Goal: Task Accomplishment & Management: Manage account settings

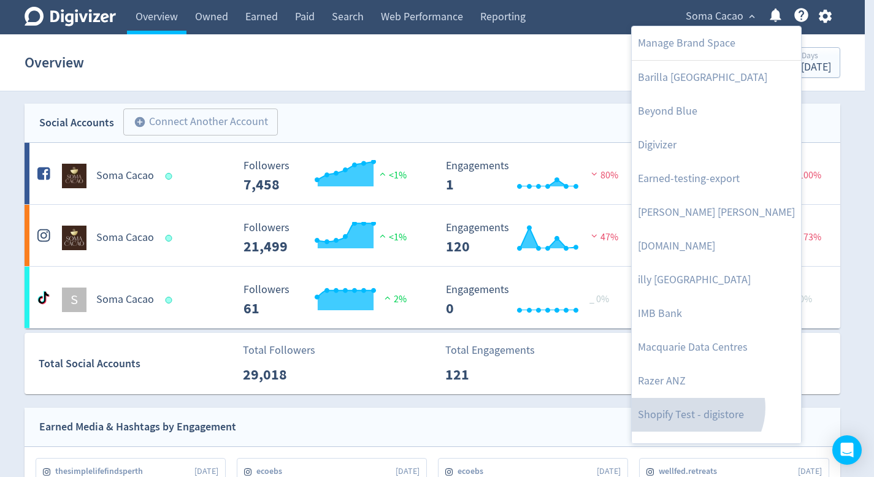
click at [696, 398] on link "Shopify Test - digistore" at bounding box center [716, 415] width 169 height 34
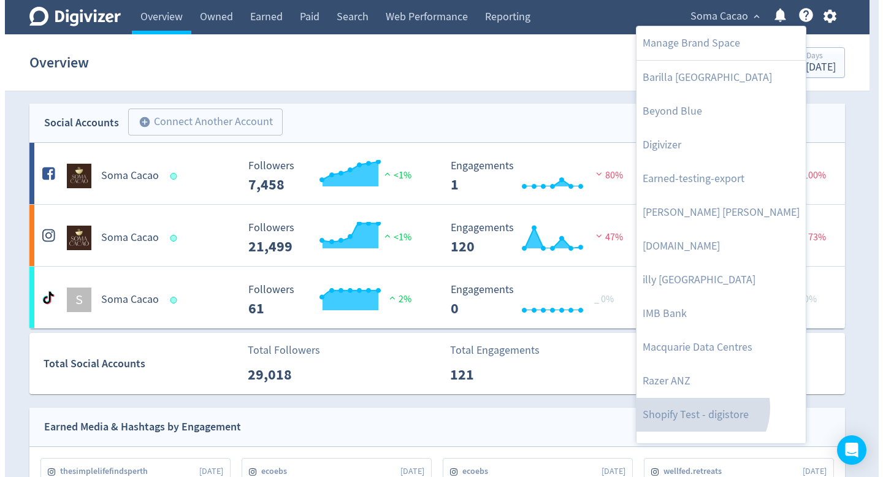
scroll to position [22, 0]
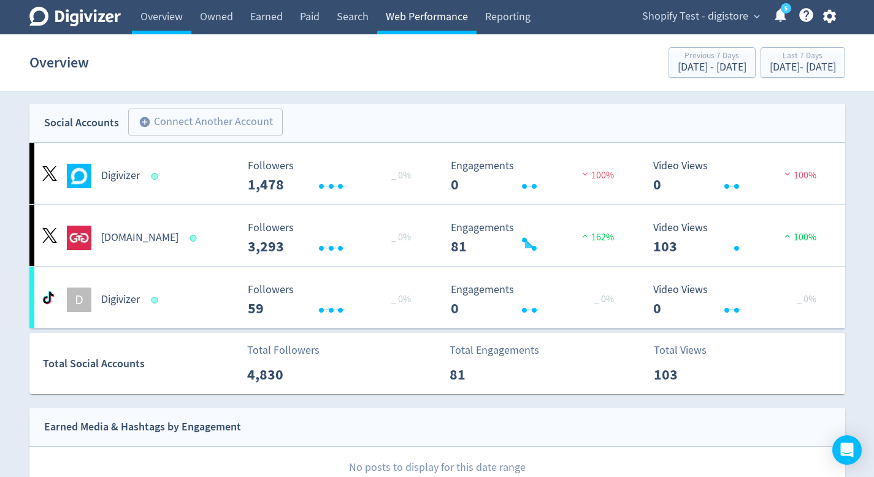
click at [389, 23] on link "Web Performance" at bounding box center [426, 17] width 99 height 34
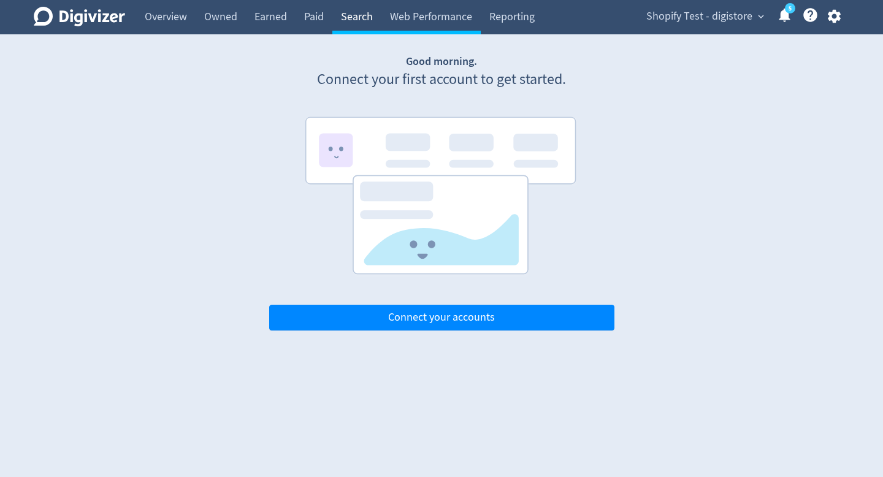
click at [357, 18] on link "Search" at bounding box center [356, 17] width 49 height 34
click at [832, 23] on icon "button" at bounding box center [834, 16] width 17 height 17
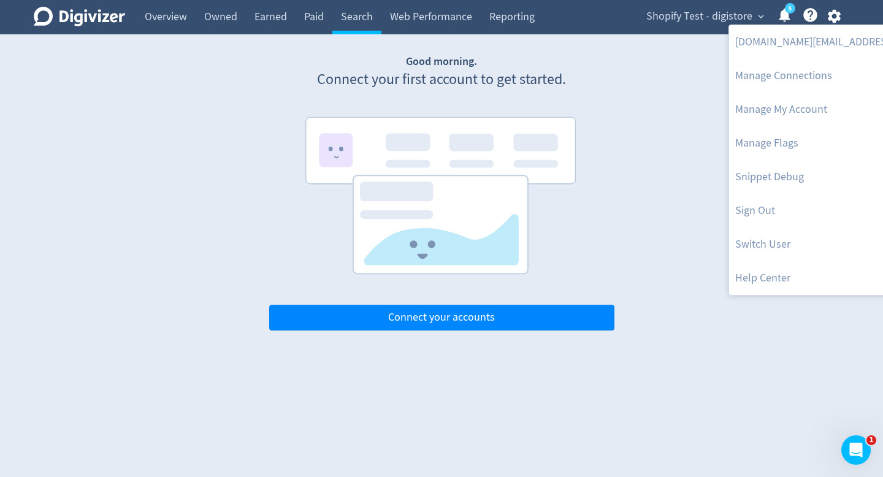
click at [625, 209] on div at bounding box center [441, 238] width 883 height 477
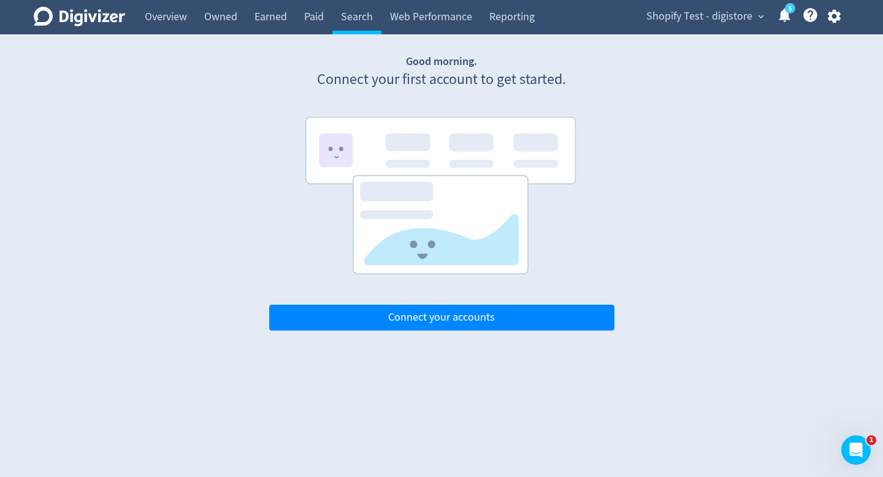
click at [552, 303] on div "Good morning. Connect your first account to get started. Connect your accounts" at bounding box center [441, 192] width 345 height 277
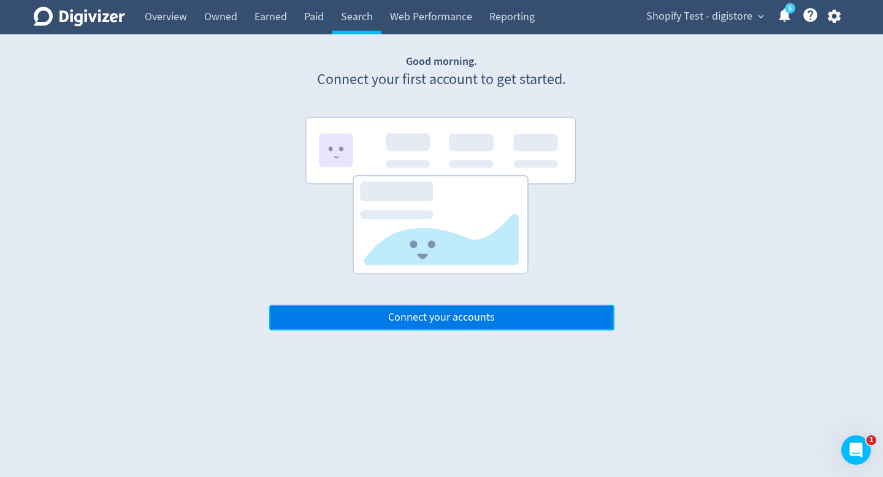
click at [548, 310] on button "Connect your accounts" at bounding box center [441, 318] width 345 height 26
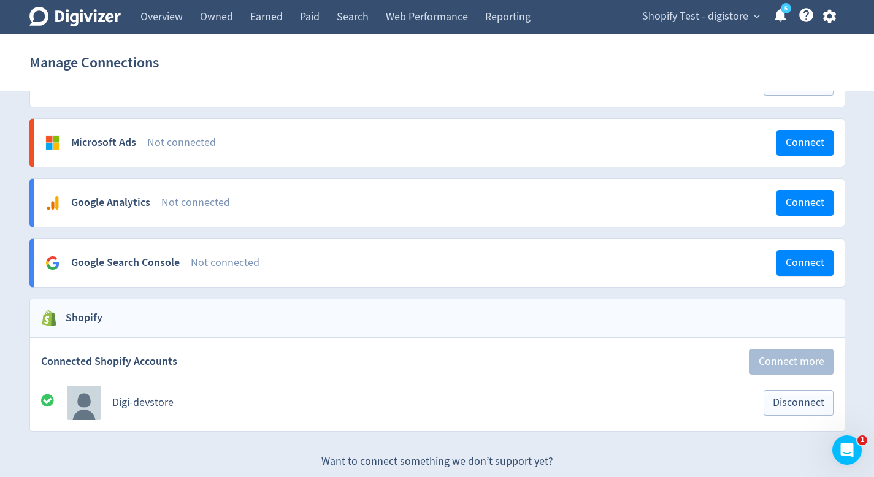
scroll to position [1066, 0]
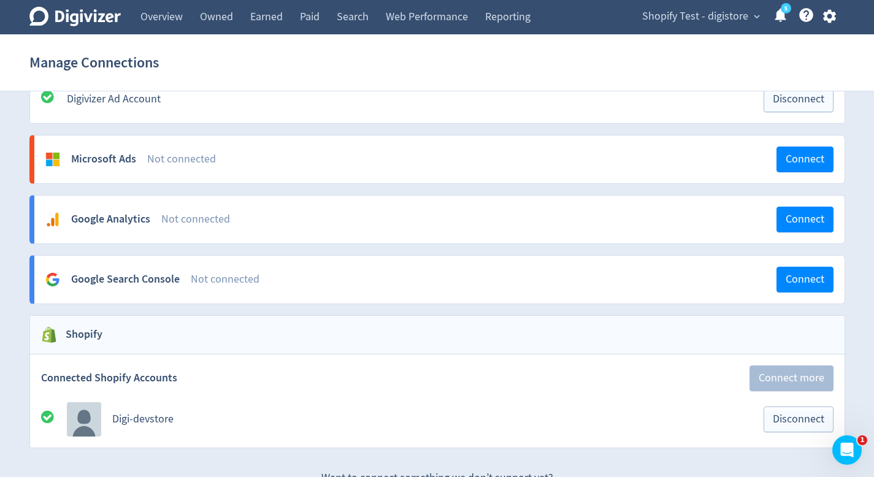
click at [255, 210] on div "Google Analytics Not connected Connect" at bounding box center [439, 220] width 810 height 48
click at [673, 12] on span "Shopify Test - digistore" at bounding box center [695, 17] width 106 height 20
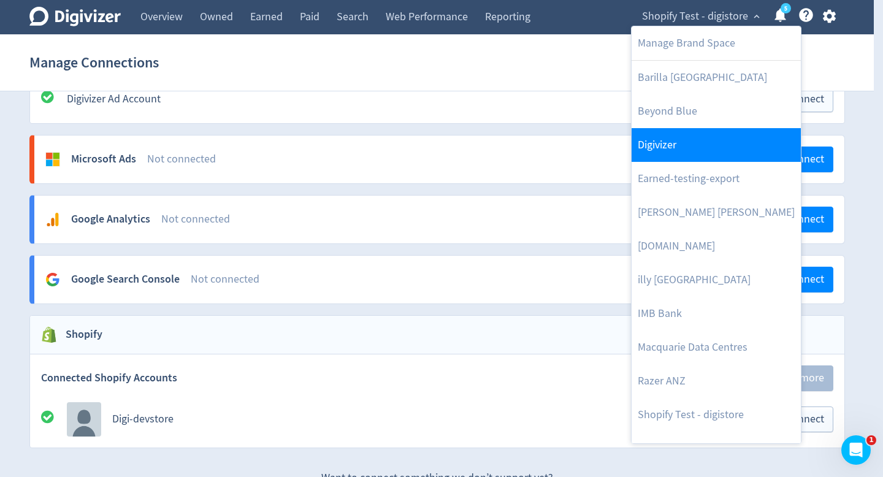
scroll to position [22, 0]
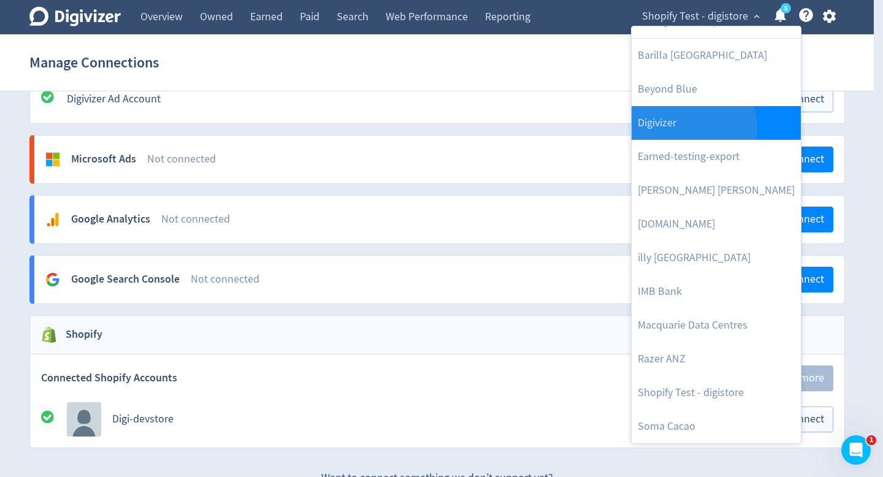
click at [692, 127] on link "Digivizer" at bounding box center [716, 123] width 169 height 34
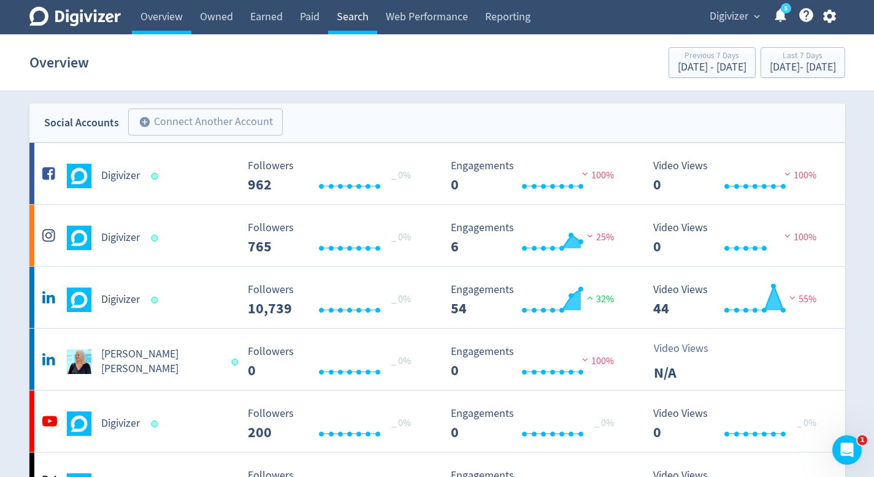
click at [351, 17] on link "Search" at bounding box center [352, 17] width 49 height 34
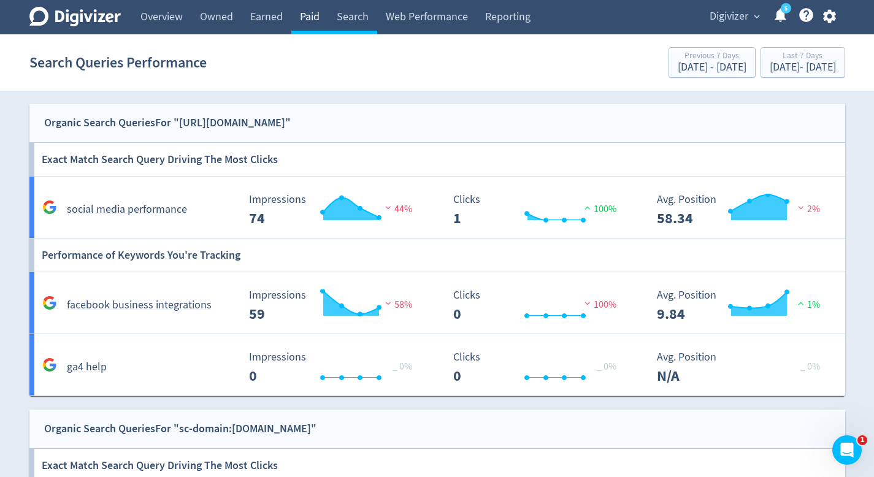
click at [318, 28] on link "Paid" at bounding box center [309, 17] width 37 height 34
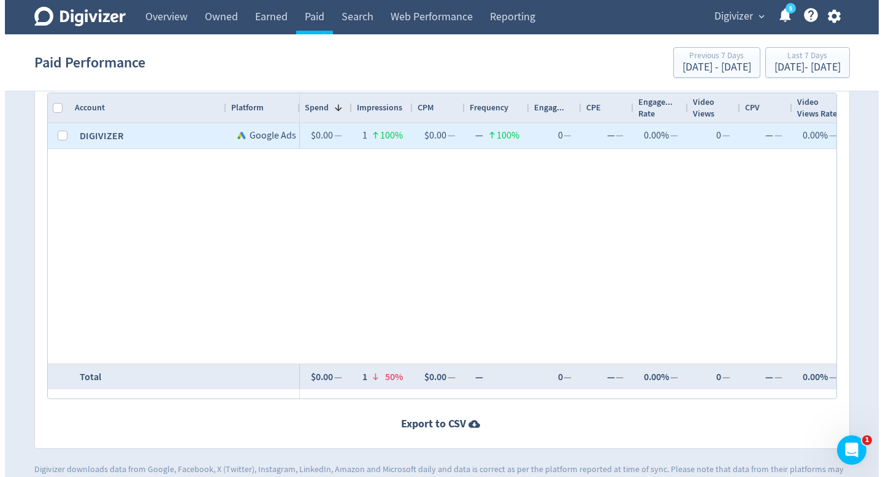
scroll to position [414, 0]
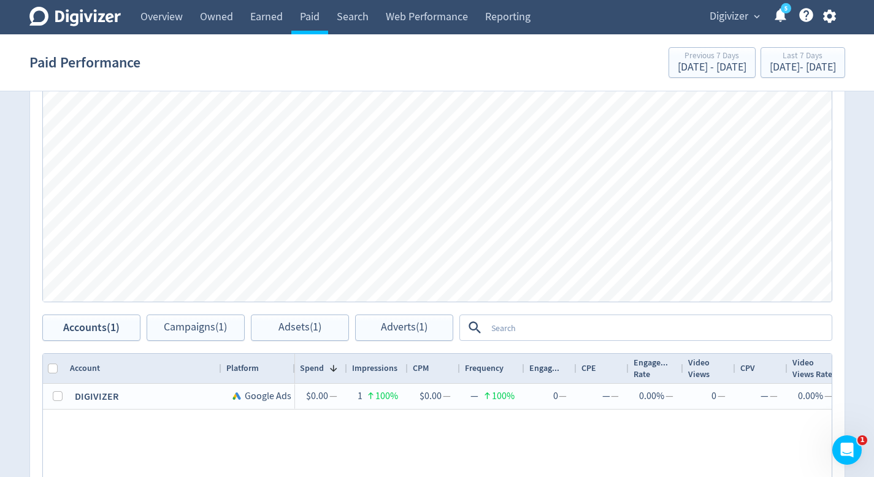
click at [705, 32] on div "Digivizer expand_more 5 Help Center - Searchable support on using Digivizer" at bounding box center [770, 17] width 149 height 34
click at [226, 324] on span "Campaigns (1)" at bounding box center [195, 328] width 63 height 12
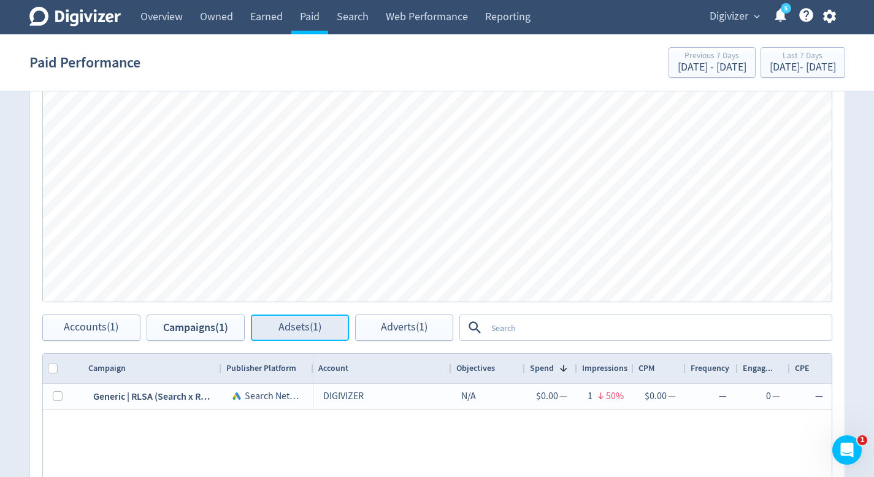
click at [289, 322] on span "Adsets (1)" at bounding box center [299, 328] width 43 height 12
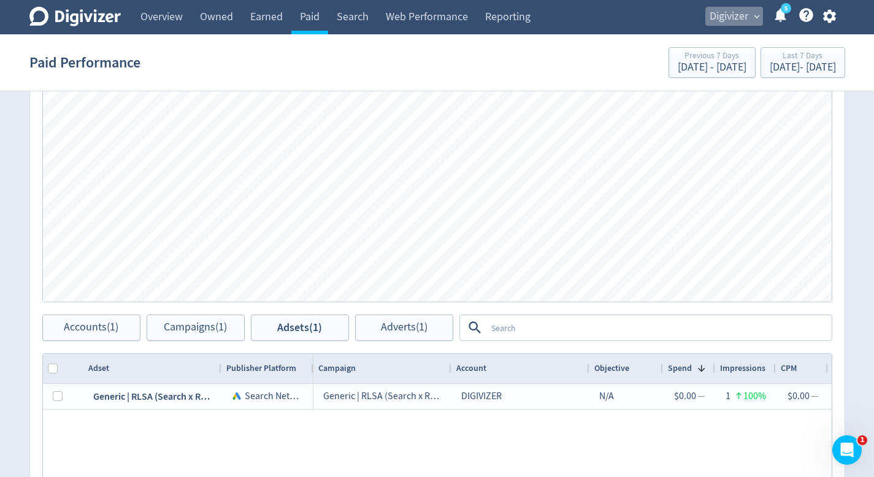
click at [734, 14] on span "Digivizer" at bounding box center [728, 17] width 39 height 20
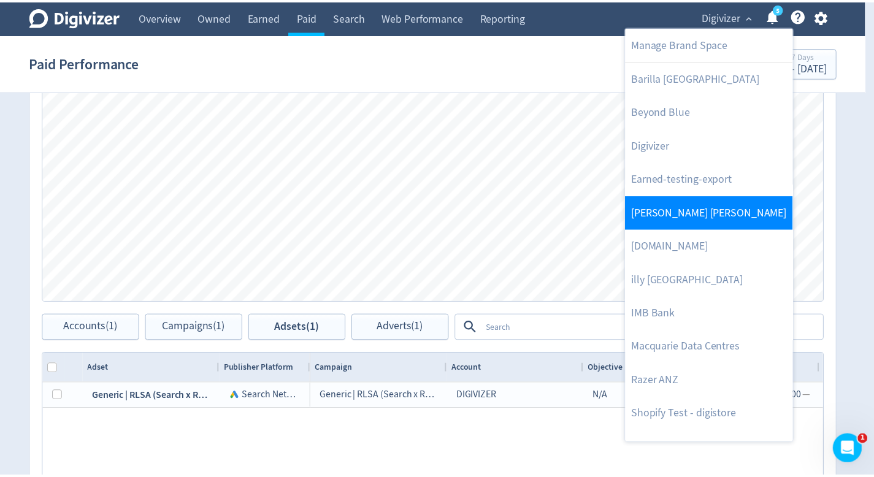
scroll to position [22, 0]
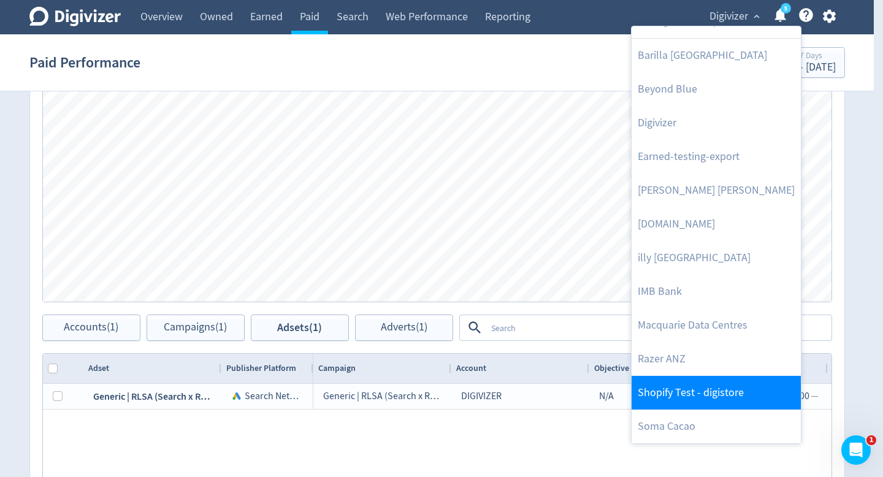
click at [705, 389] on link "Shopify Test - digistore" at bounding box center [716, 393] width 169 height 34
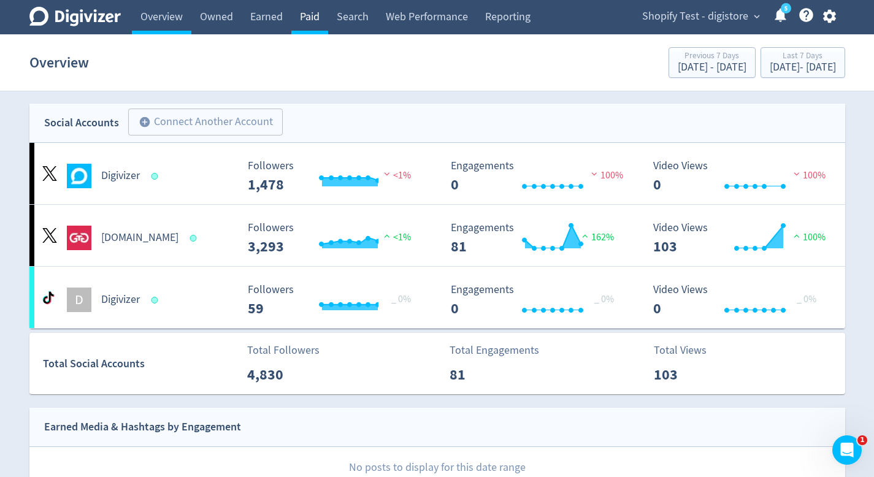
click at [327, 25] on link "Paid" at bounding box center [309, 17] width 37 height 34
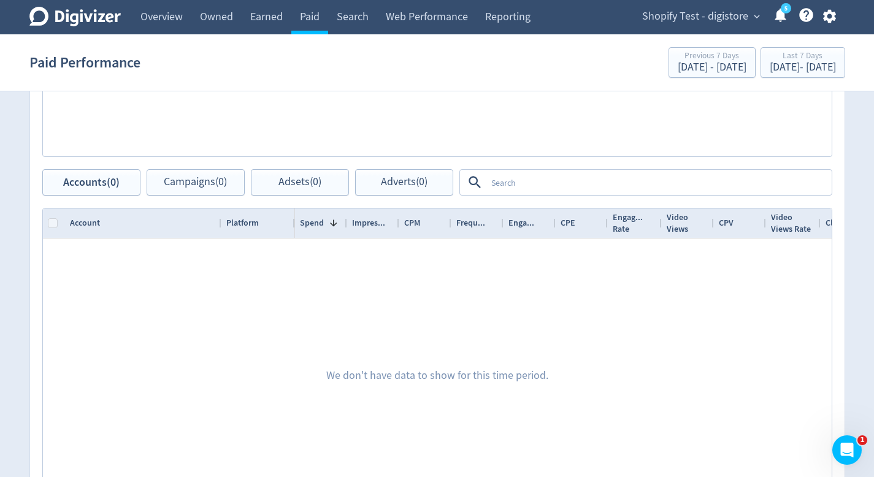
scroll to position [560, 0]
click at [524, 174] on textarea at bounding box center [658, 181] width 344 height 23
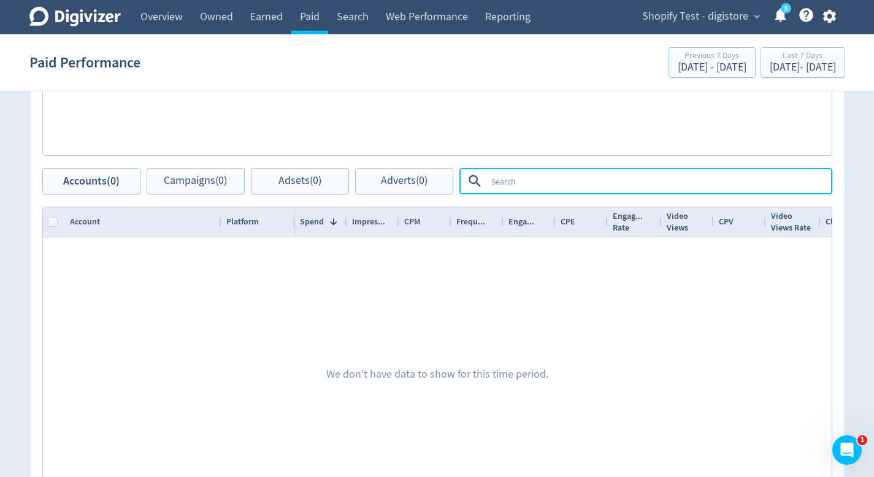
click at [538, 158] on div "There is no data matching the current filters." at bounding box center [437, 33] width 814 height 270
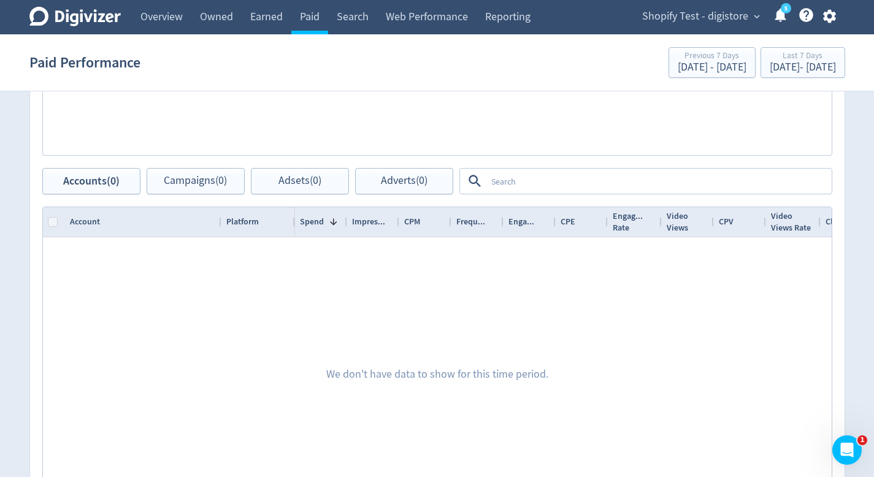
click at [705, 15] on span "Shopify Test - digistore" at bounding box center [695, 17] width 106 height 20
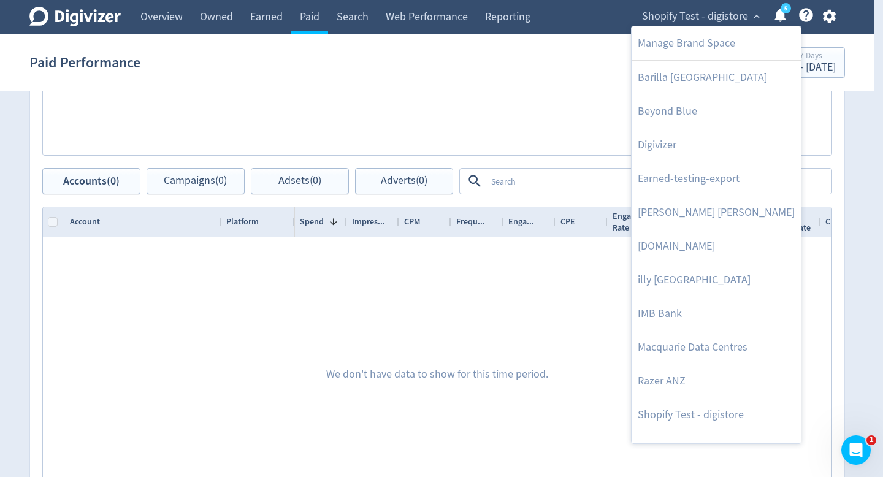
click at [607, 15] on div at bounding box center [441, 238] width 883 height 477
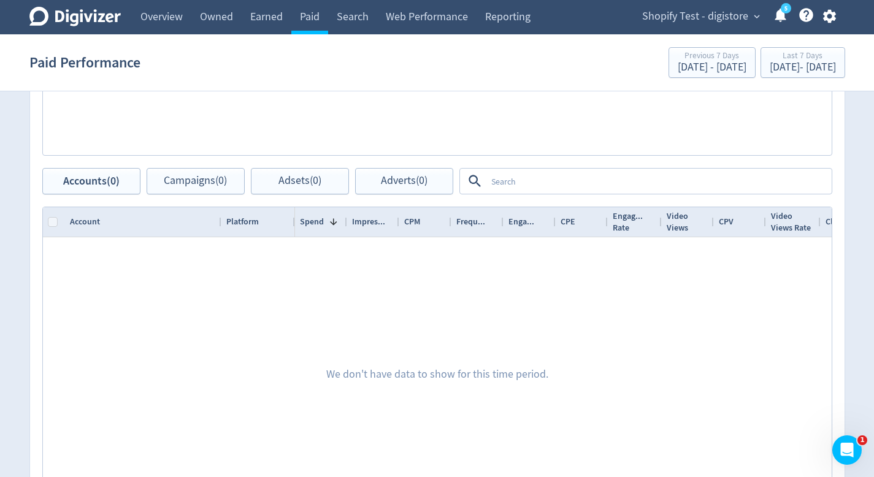
click at [344, 16] on link "Search" at bounding box center [352, 17] width 49 height 34
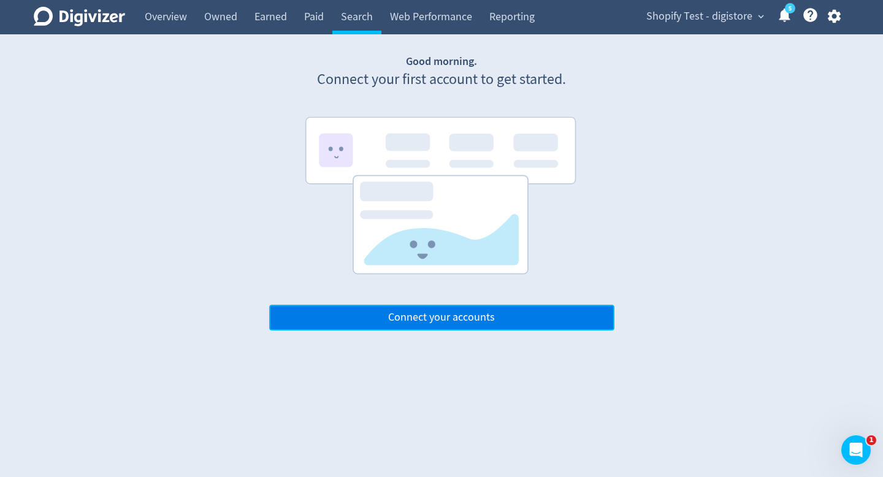
click at [460, 310] on button "Connect your accounts" at bounding box center [441, 318] width 345 height 26
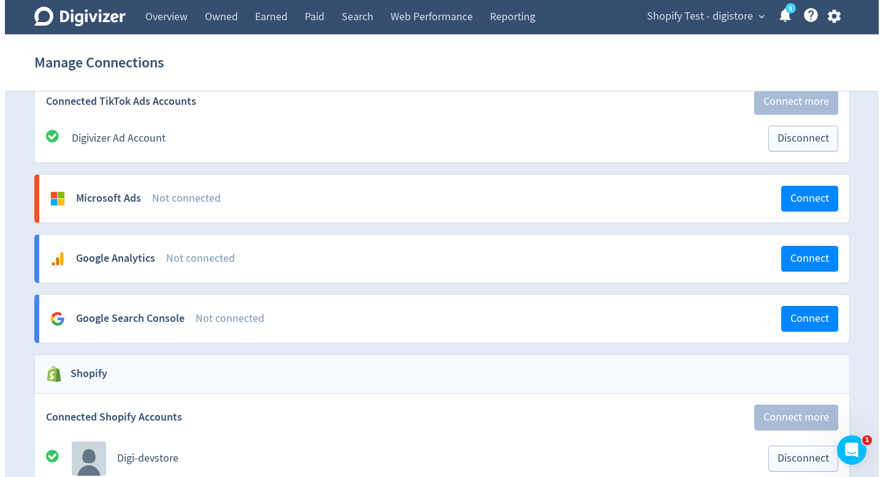
scroll to position [1033, 0]
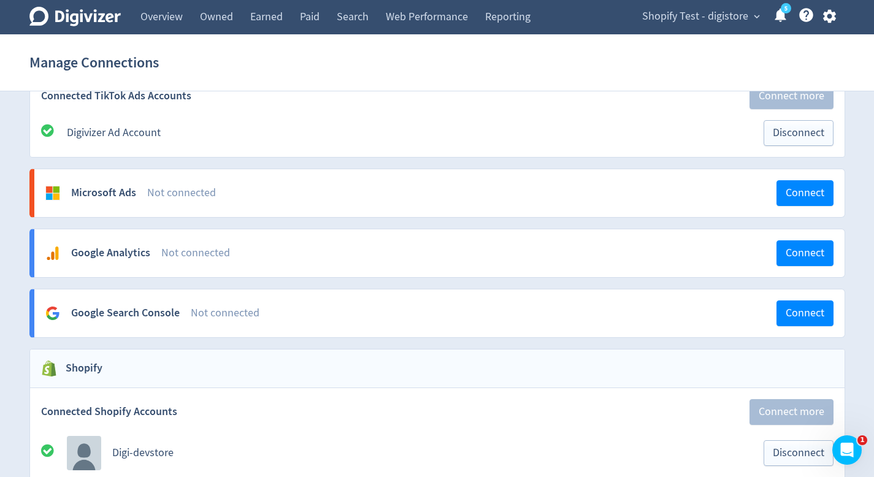
click at [663, 23] on span "Shopify Test - digistore" at bounding box center [695, 17] width 106 height 20
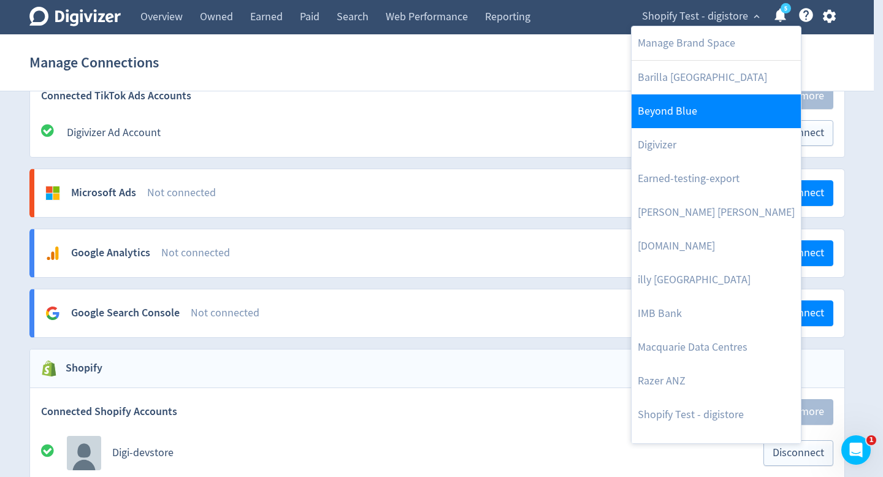
scroll to position [22, 0]
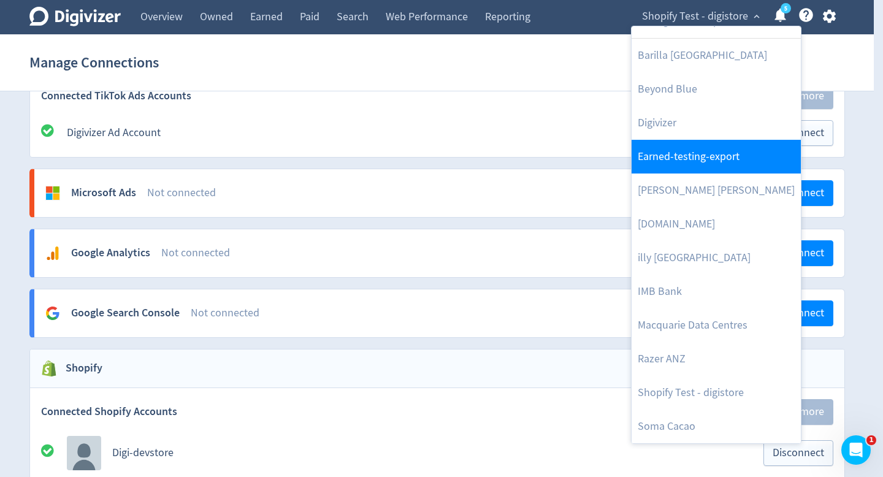
click at [670, 163] on link "Earned-testing-export" at bounding box center [716, 157] width 169 height 34
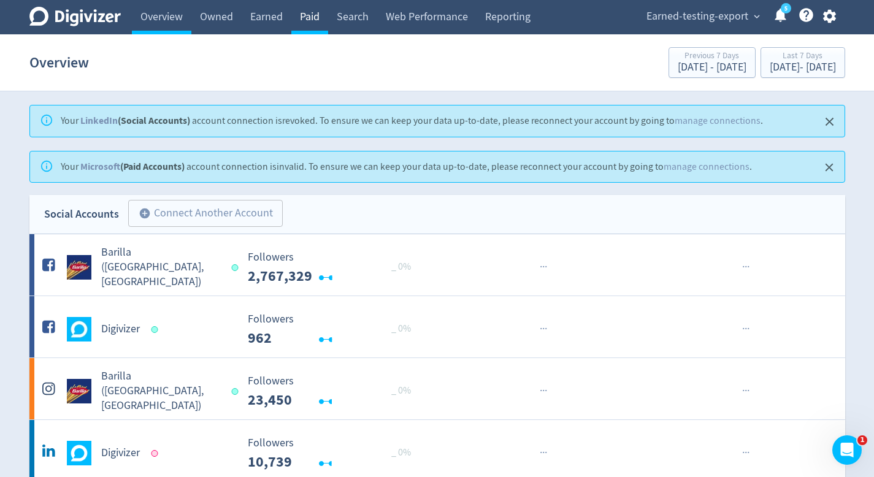
click at [319, 22] on link "Paid" at bounding box center [309, 17] width 37 height 34
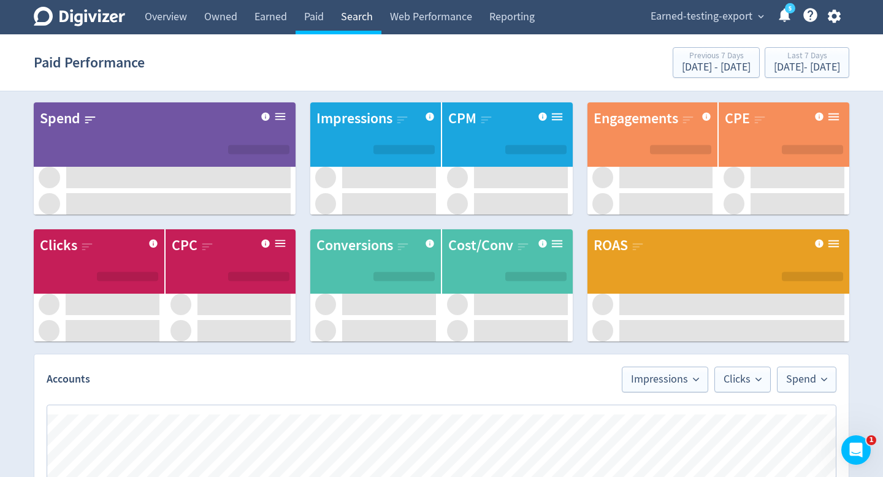
click at [343, 20] on link "Search" at bounding box center [356, 17] width 49 height 34
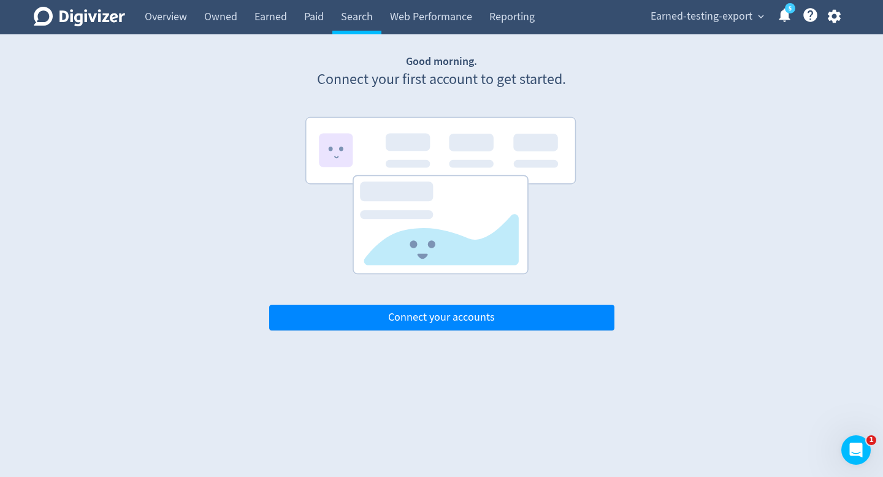
click at [678, 21] on span "Earned-testing-export" at bounding box center [702, 17] width 102 height 20
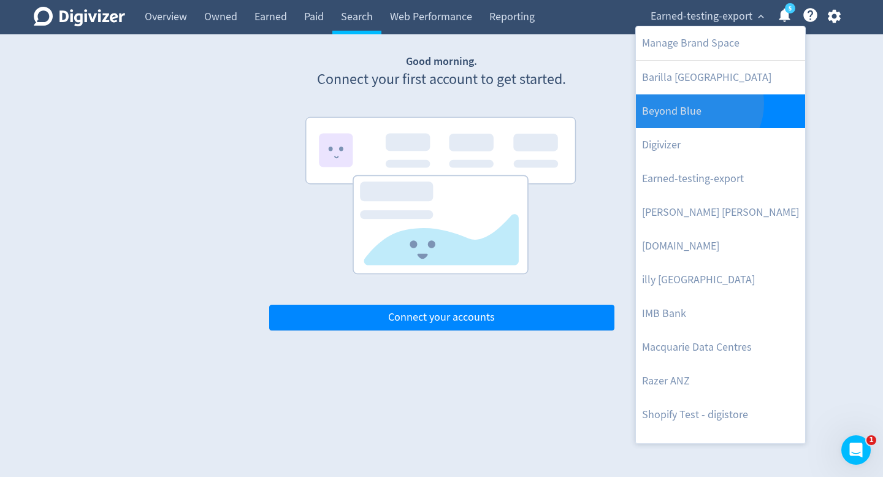
click at [697, 104] on link "Beyond Blue" at bounding box center [720, 111] width 169 height 34
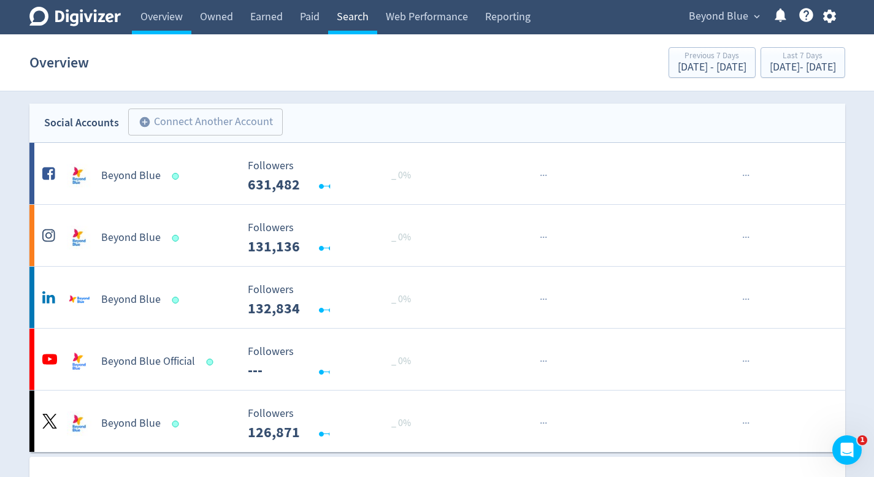
click at [362, 18] on link "Search" at bounding box center [352, 17] width 49 height 34
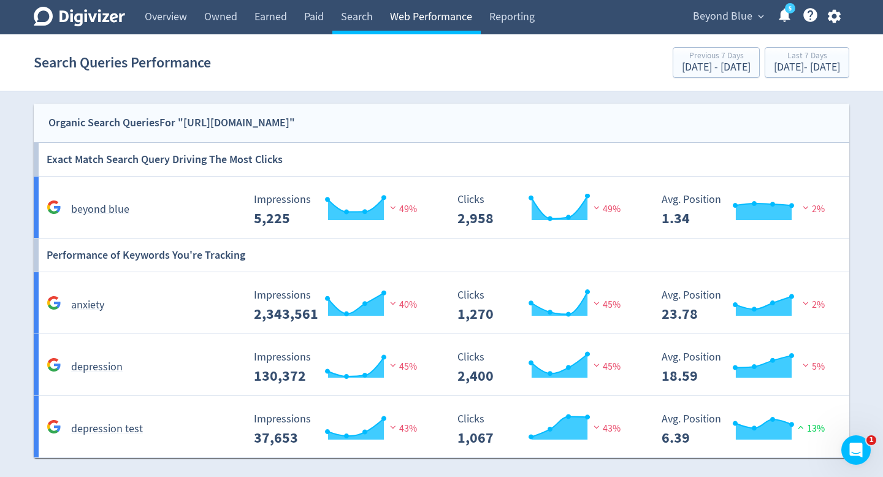
click at [407, 31] on link "Web Performance" at bounding box center [430, 17] width 99 height 34
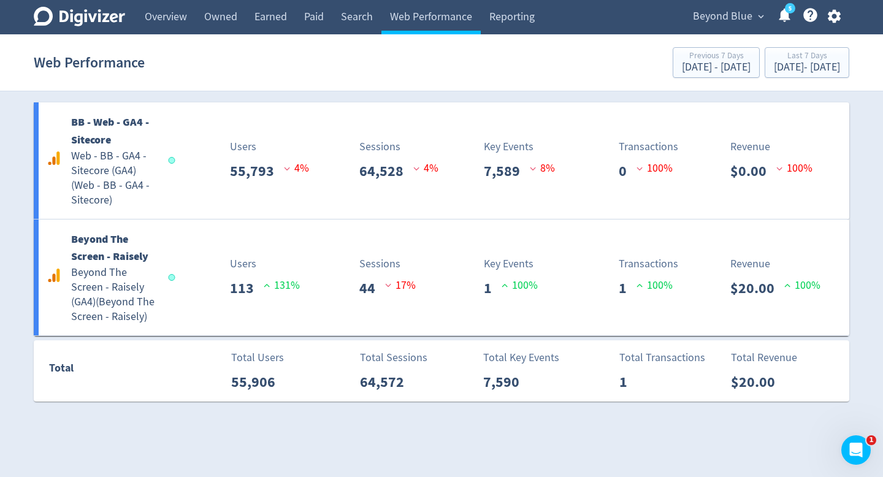
click at [732, 17] on span "Beyond Blue" at bounding box center [722, 17] width 59 height 20
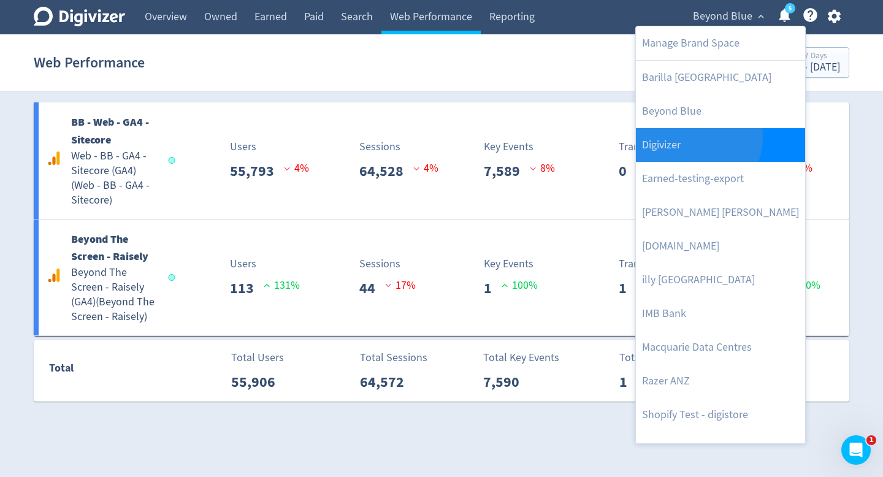
click at [694, 137] on link "Digivizer" at bounding box center [720, 145] width 169 height 34
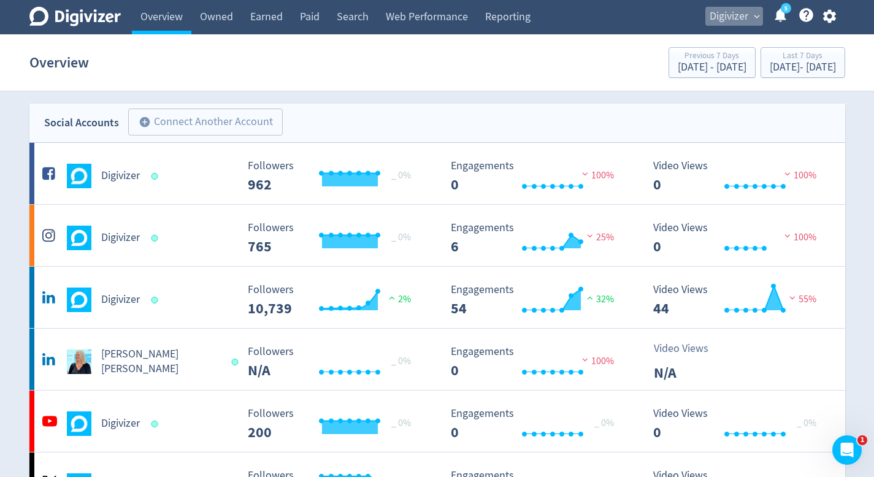
click at [719, 24] on span "Digivizer" at bounding box center [728, 17] width 39 height 20
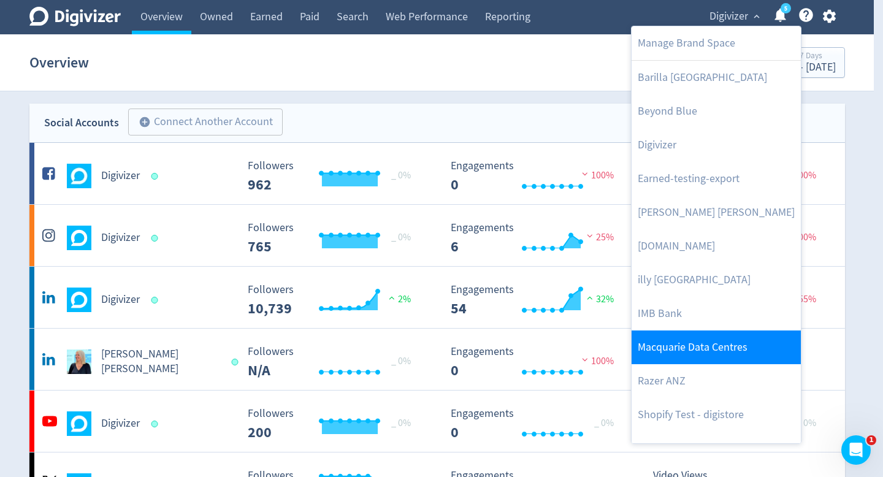
scroll to position [22, 0]
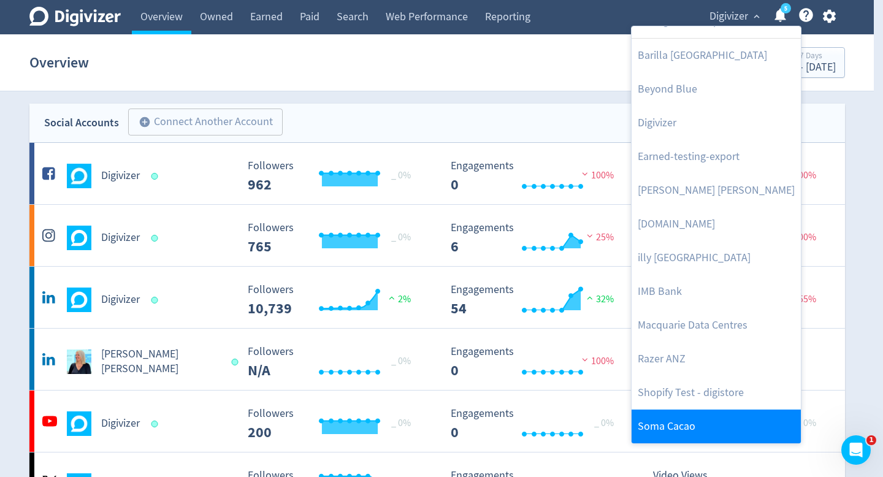
click at [672, 419] on link "Soma Cacao" at bounding box center [716, 427] width 169 height 34
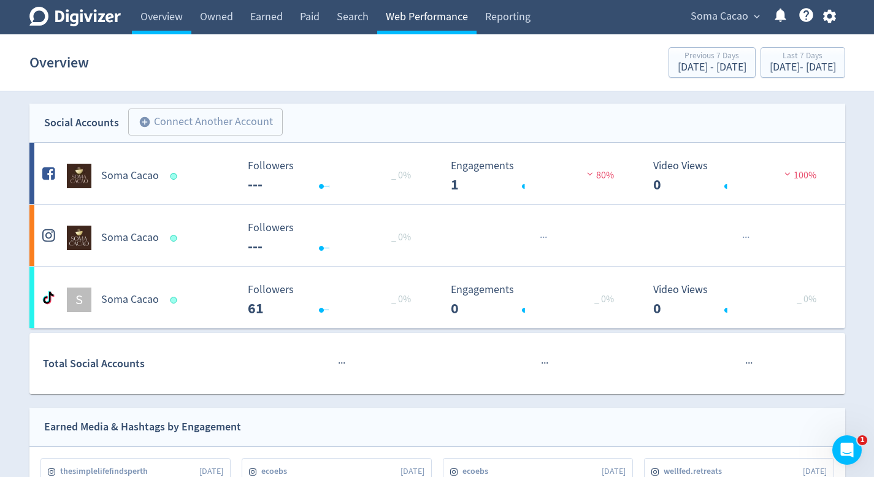
click at [402, 25] on link "Web Performance" at bounding box center [426, 17] width 99 height 34
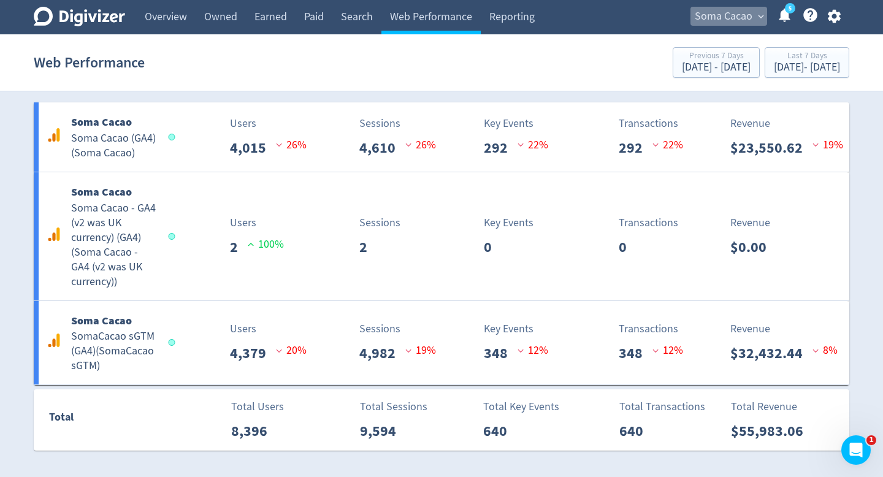
click at [739, 12] on span "Soma Cacao" at bounding box center [724, 17] width 58 height 20
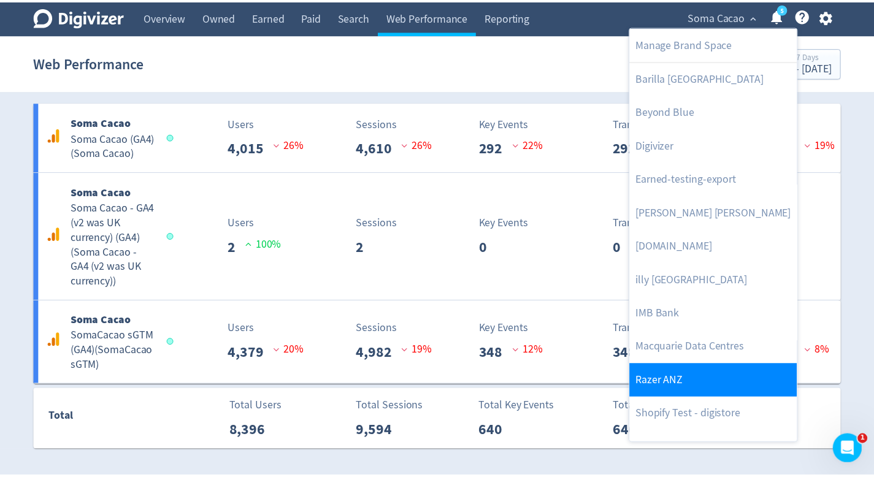
scroll to position [22, 0]
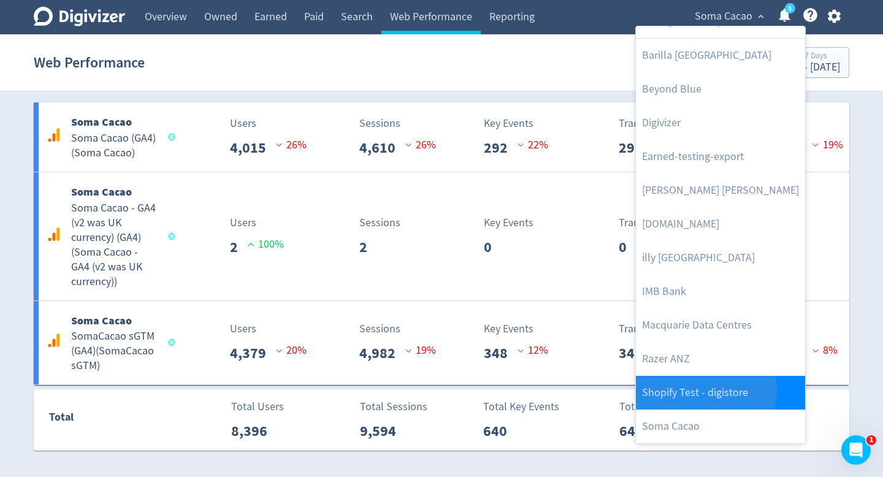
click at [705, 390] on link "Shopify Test - digistore" at bounding box center [720, 393] width 169 height 34
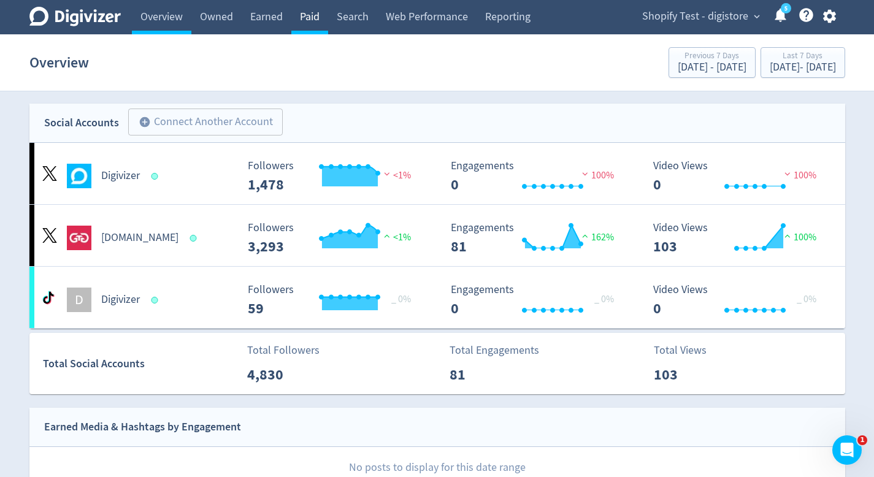
click at [309, 20] on link "Paid" at bounding box center [309, 17] width 37 height 34
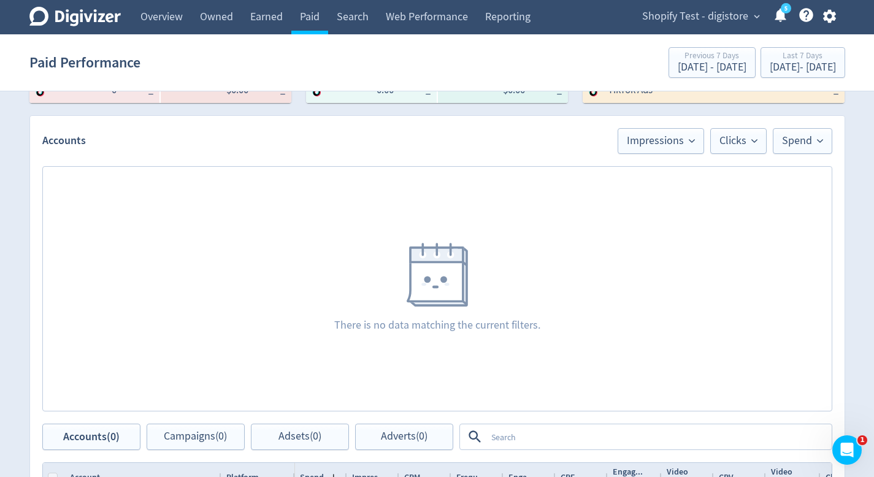
scroll to position [90, 0]
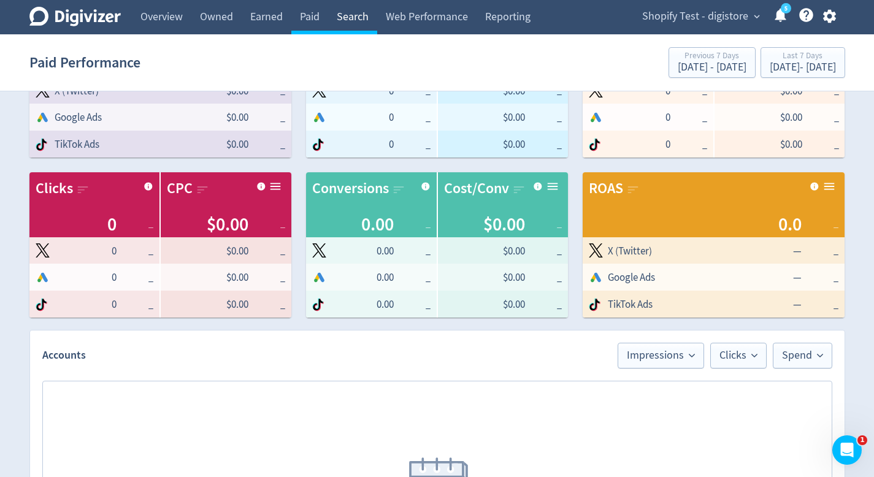
click at [364, 14] on link "Search" at bounding box center [352, 17] width 49 height 34
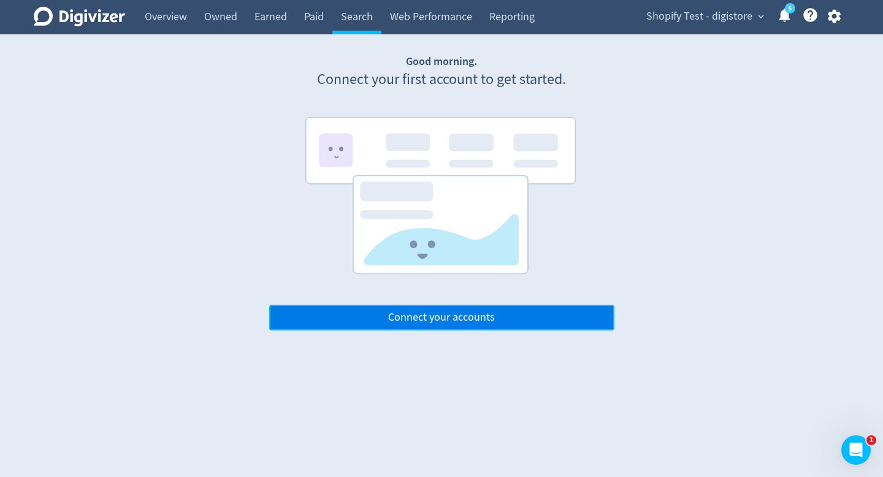
click at [538, 319] on button "Connect your accounts" at bounding box center [441, 318] width 345 height 26
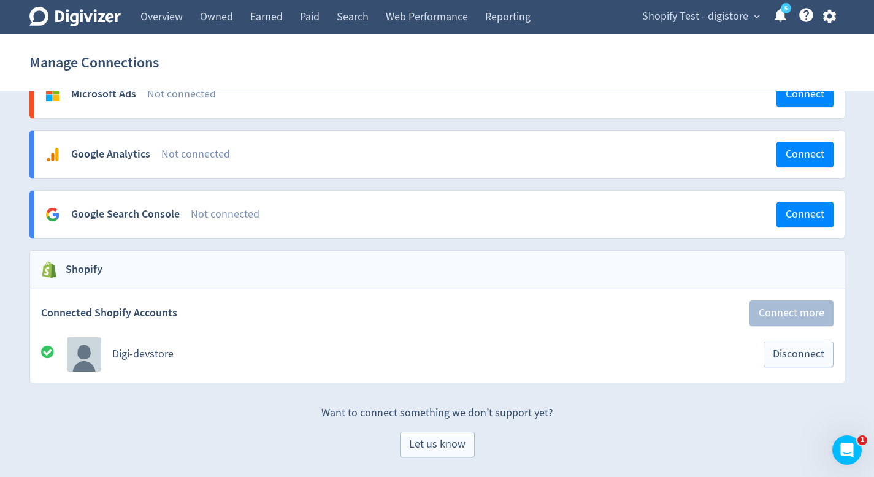
scroll to position [1076, 0]
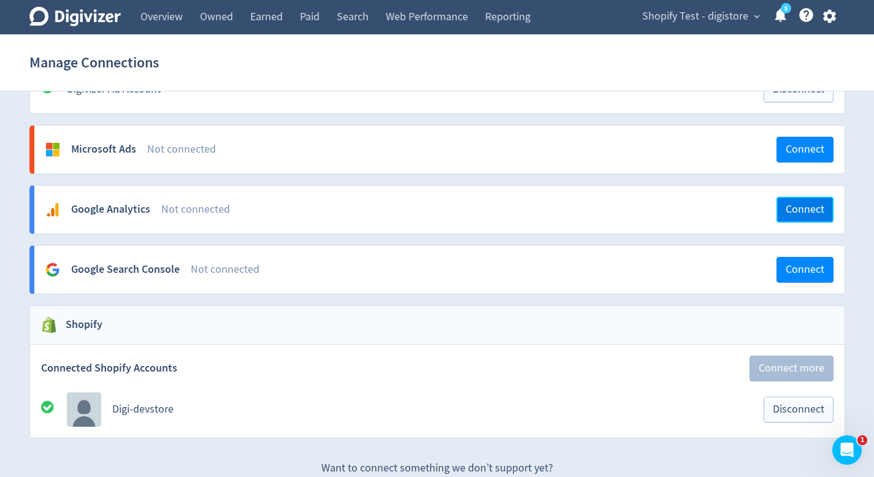
click at [812, 204] on span "Connect" at bounding box center [804, 209] width 39 height 11
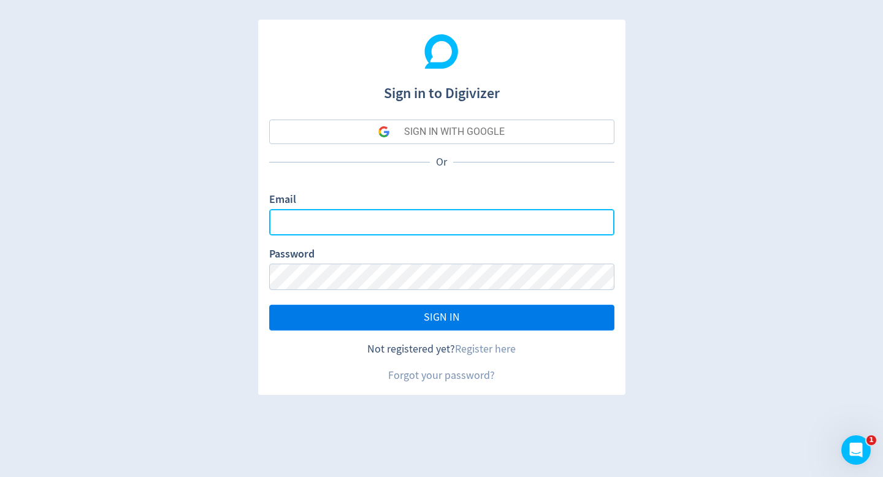
type input "[DOMAIN_NAME][EMAIL_ADDRESS][DOMAIN_NAME]"
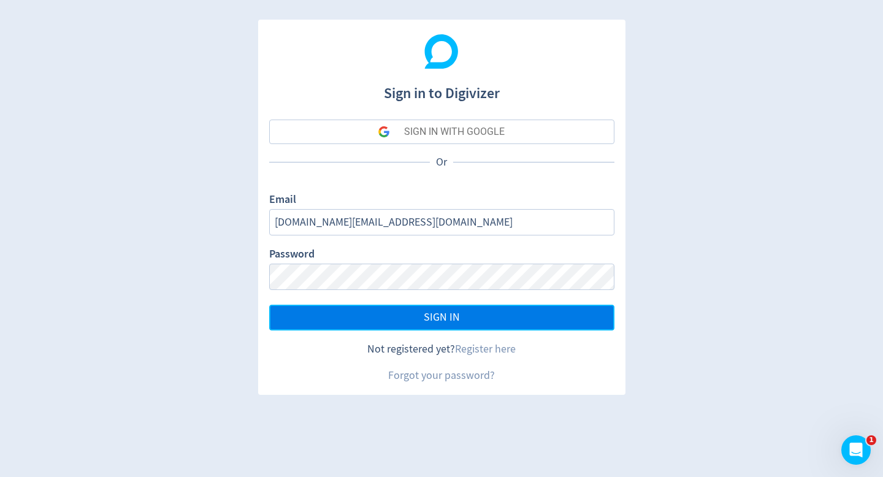
click at [435, 313] on span "SIGN IN" at bounding box center [442, 317] width 36 height 11
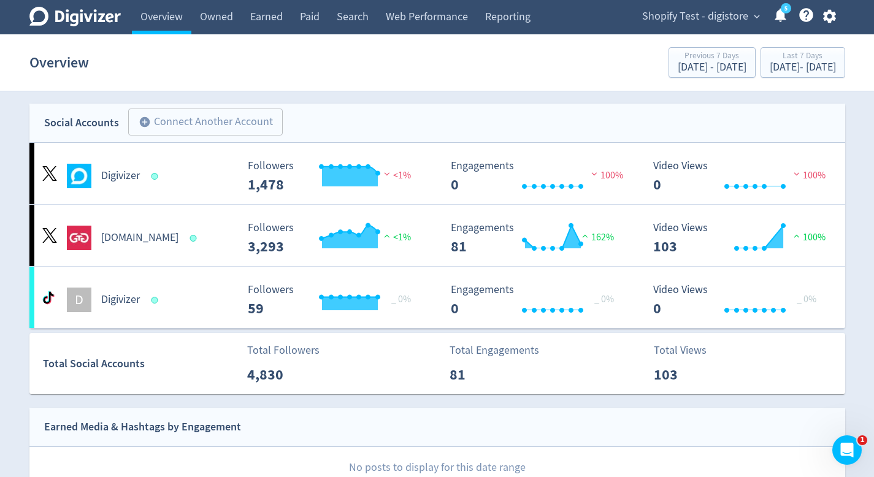
click at [822, 18] on icon "button" at bounding box center [829, 16] width 17 height 17
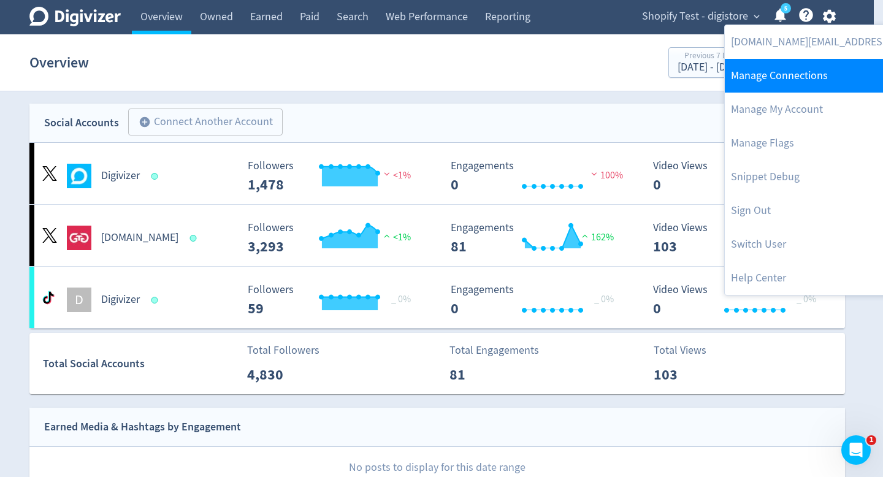
click at [803, 75] on link "Manage Connections" at bounding box center [850, 76] width 250 height 34
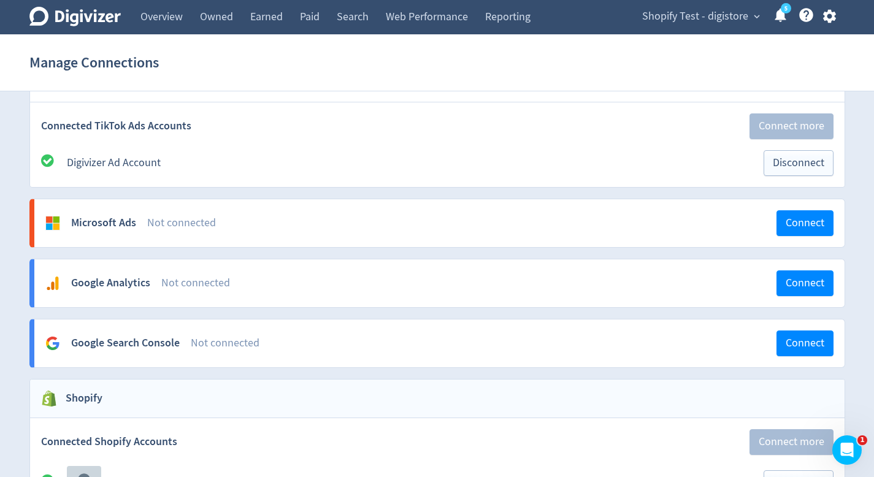
scroll to position [955, 0]
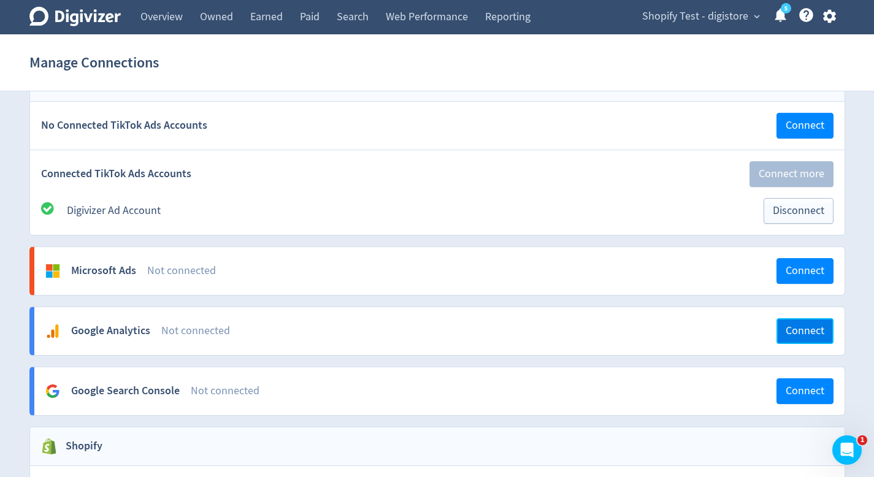
click at [793, 335] on span "Connect" at bounding box center [804, 331] width 39 height 11
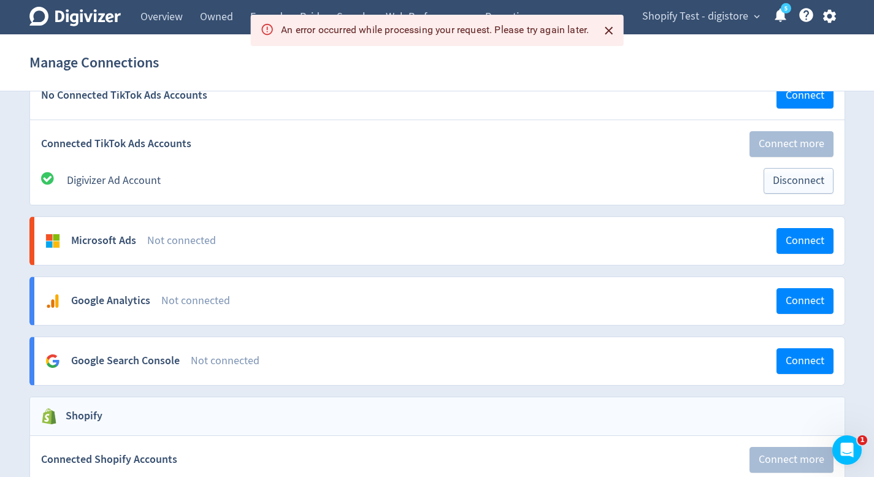
scroll to position [1091, 0]
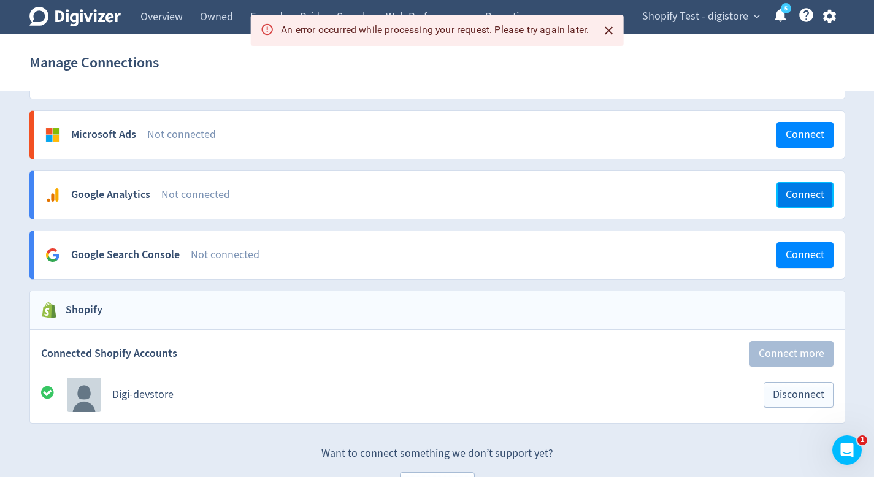
click at [807, 195] on span "Connect" at bounding box center [804, 194] width 39 height 11
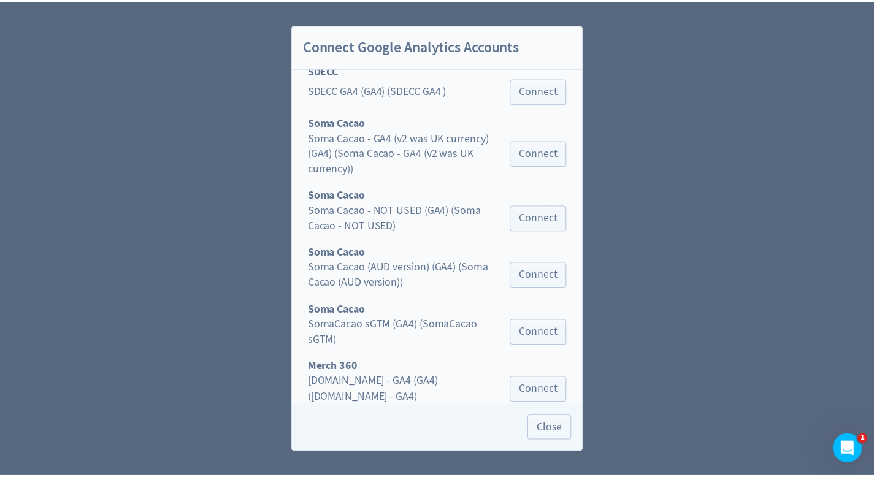
scroll to position [5625, 0]
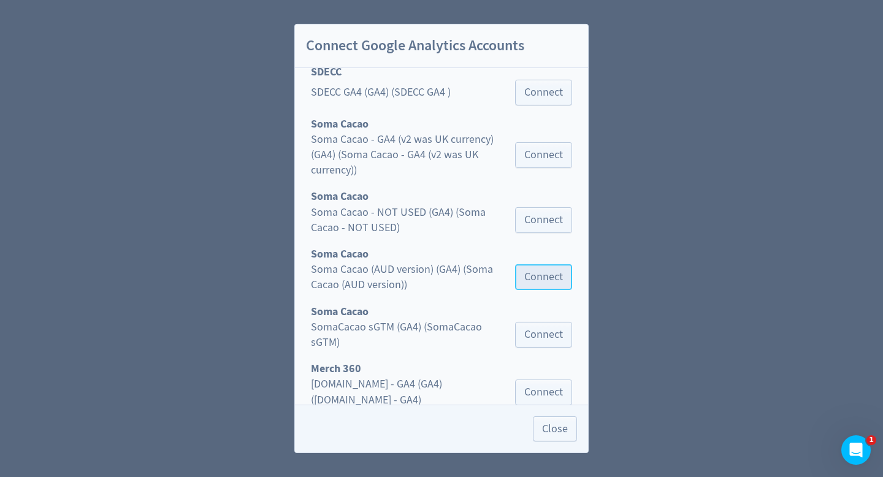
click at [532, 272] on span "Connect" at bounding box center [543, 277] width 39 height 11
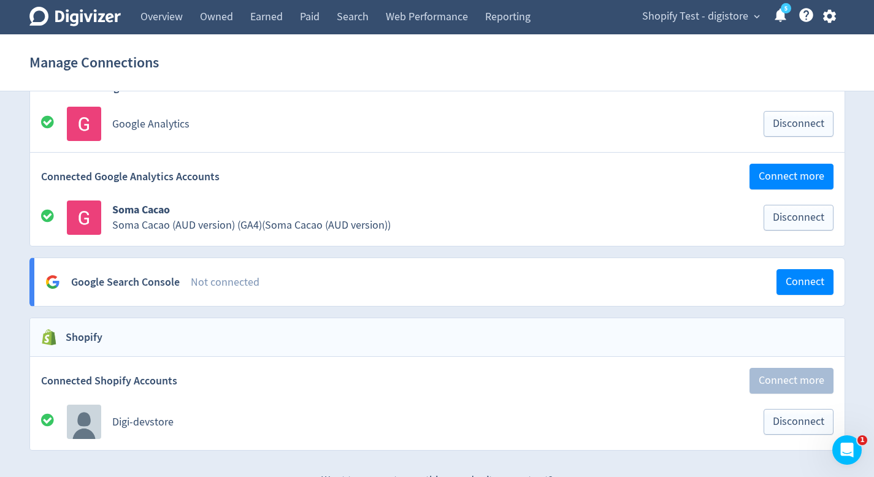
scroll to position [1133, 0]
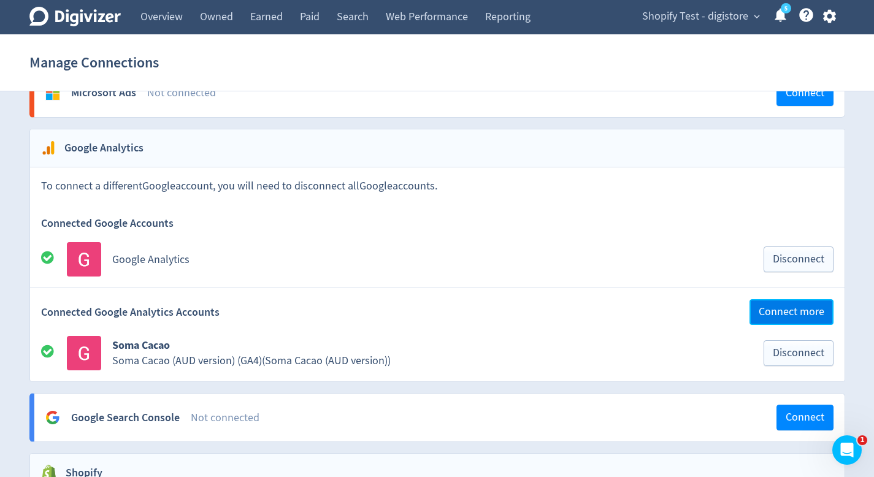
click at [800, 312] on span "Connect more" at bounding box center [792, 312] width 66 height 11
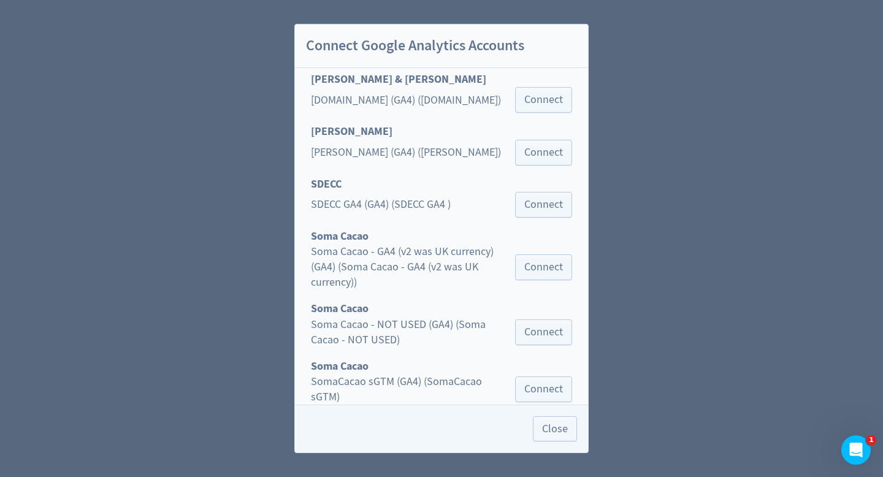
scroll to position [5510, 0]
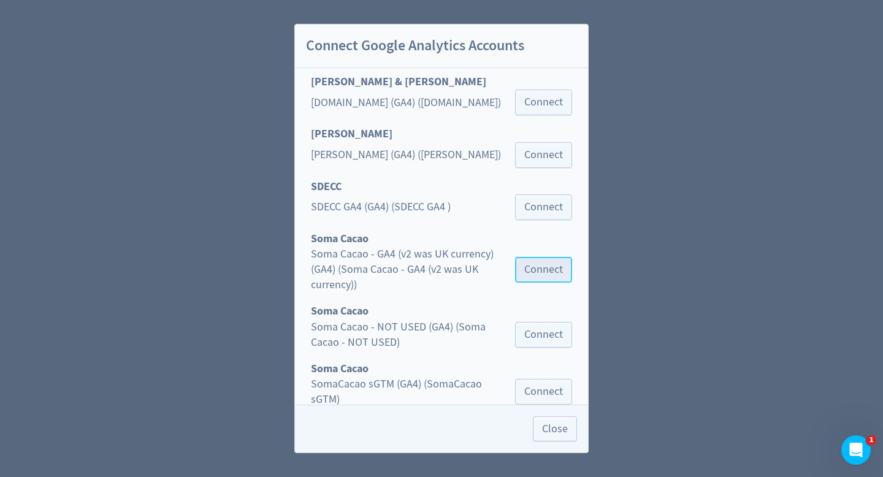
click at [537, 264] on span "Connect" at bounding box center [543, 269] width 39 height 11
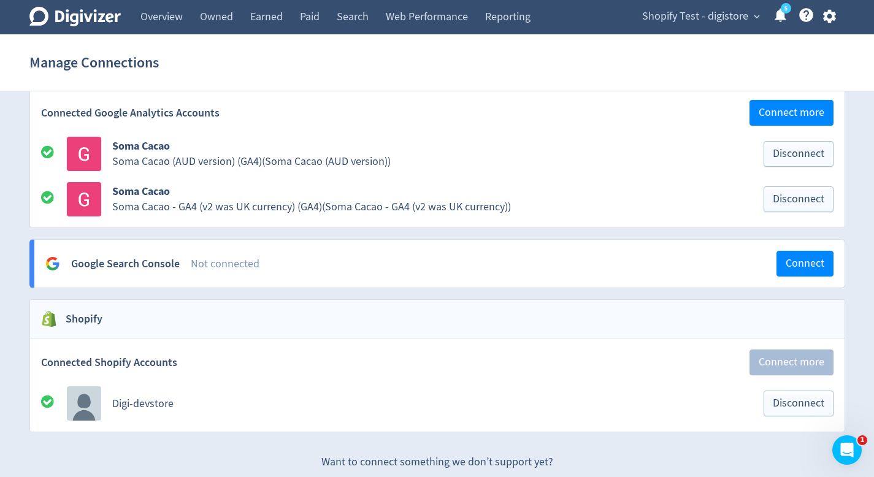
scroll to position [1230, 0]
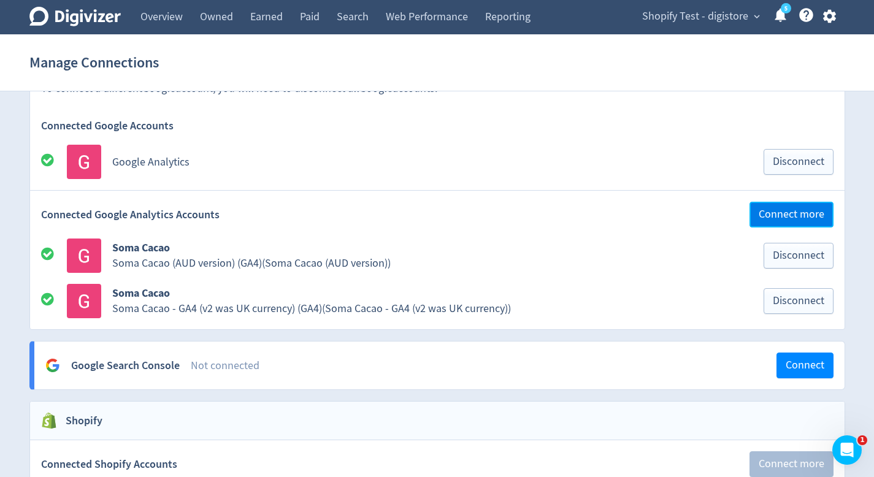
click at [761, 215] on span "Connect more" at bounding box center [792, 214] width 66 height 11
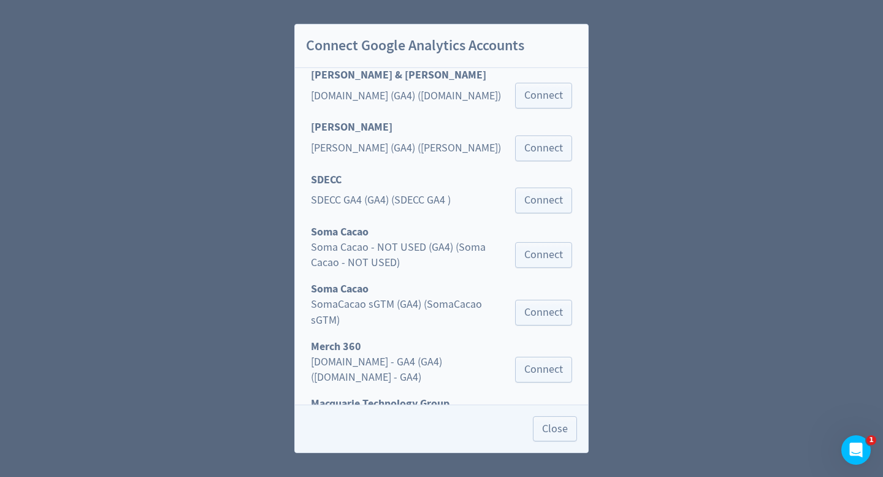
scroll to position [5516, 0]
click at [524, 308] on span "Connect" at bounding box center [543, 313] width 39 height 11
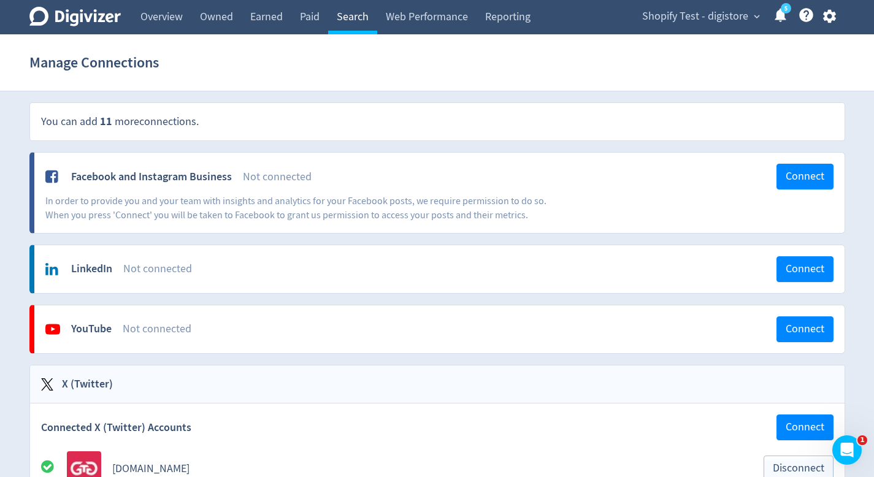
click at [353, 18] on link "Search" at bounding box center [352, 17] width 49 height 34
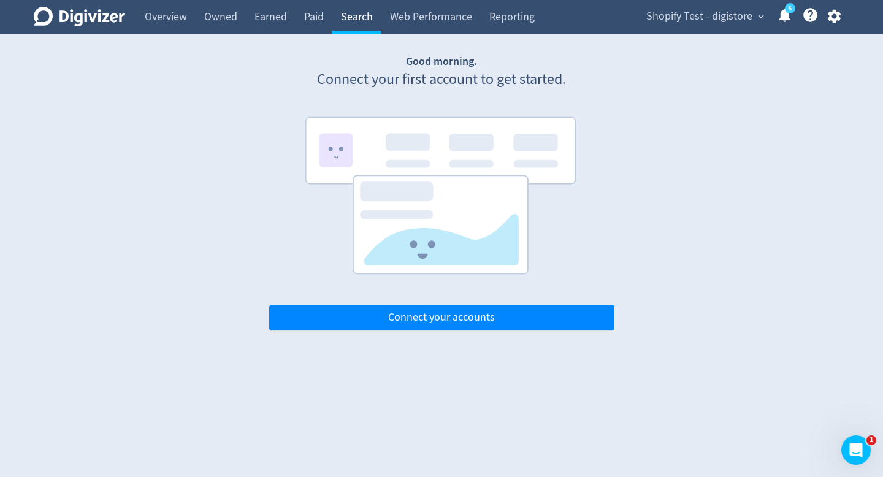
click at [353, 18] on link "Search" at bounding box center [356, 17] width 49 height 34
click at [315, 15] on link "Paid" at bounding box center [314, 17] width 37 height 34
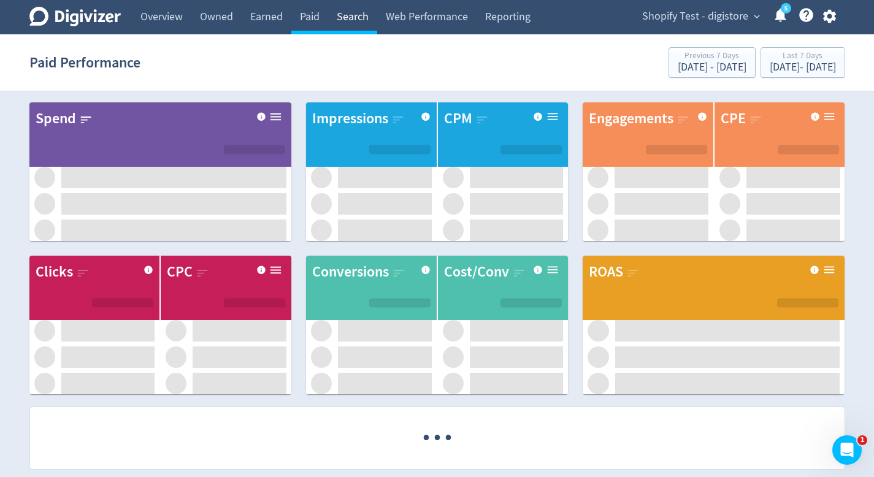
click at [357, 27] on link "Search" at bounding box center [352, 17] width 49 height 34
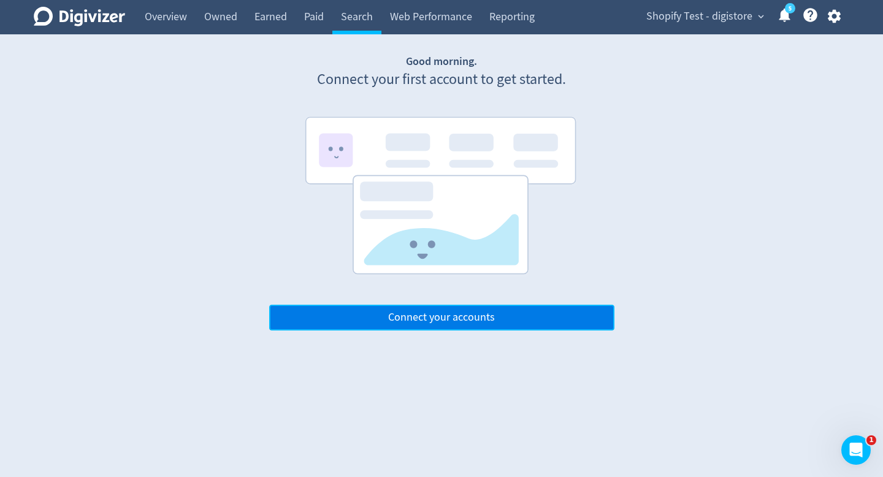
click at [437, 310] on button "Connect your accounts" at bounding box center [441, 318] width 345 height 26
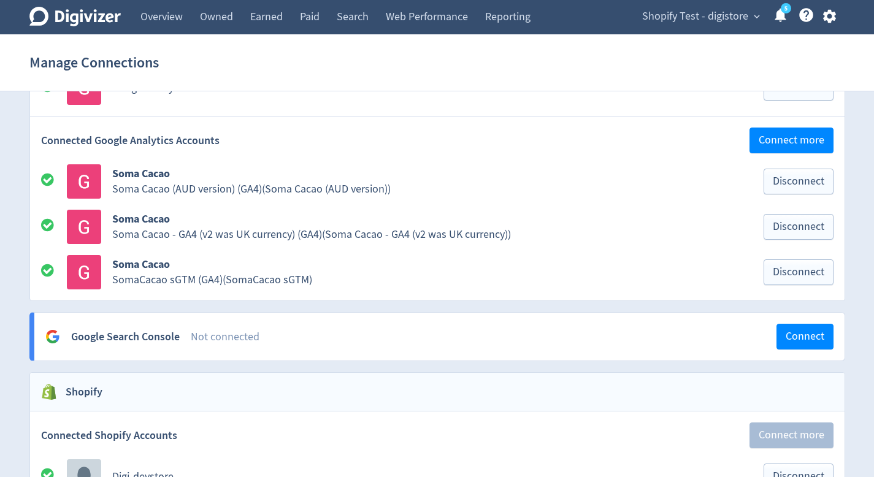
scroll to position [1293, 0]
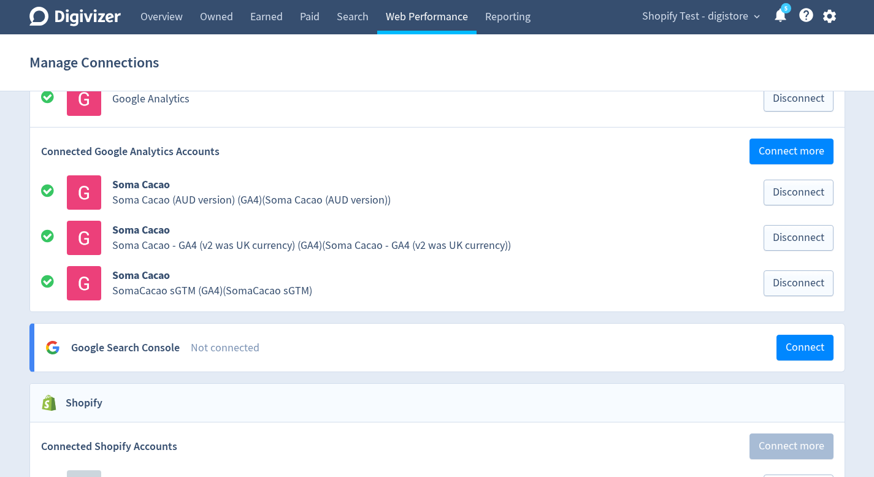
click at [425, 23] on link "Web Performance" at bounding box center [426, 17] width 99 height 34
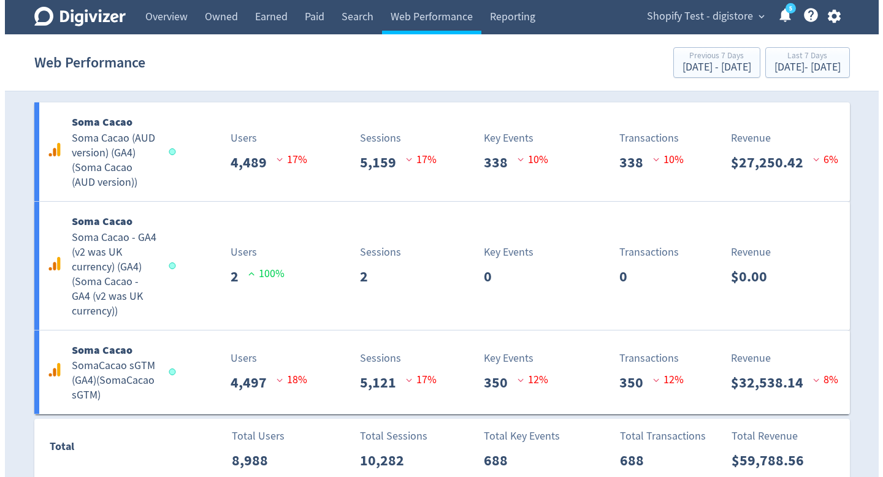
scroll to position [2, 0]
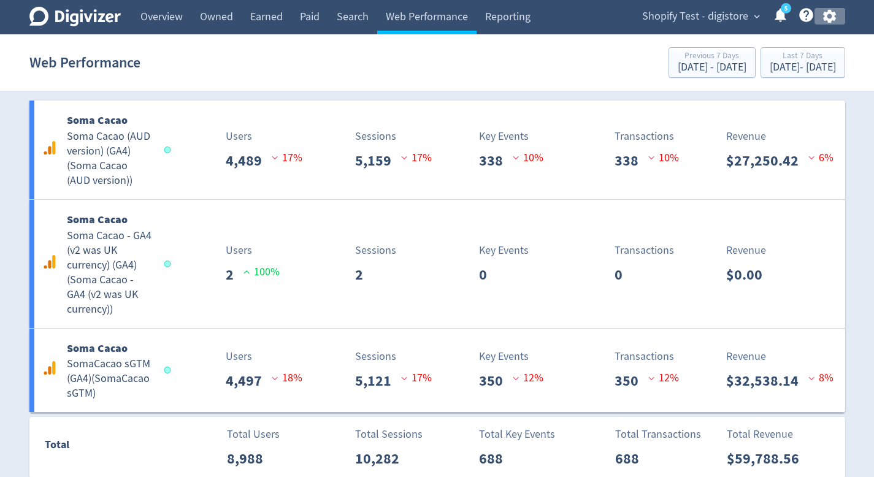
click at [835, 21] on icon "button" at bounding box center [829, 16] width 17 height 17
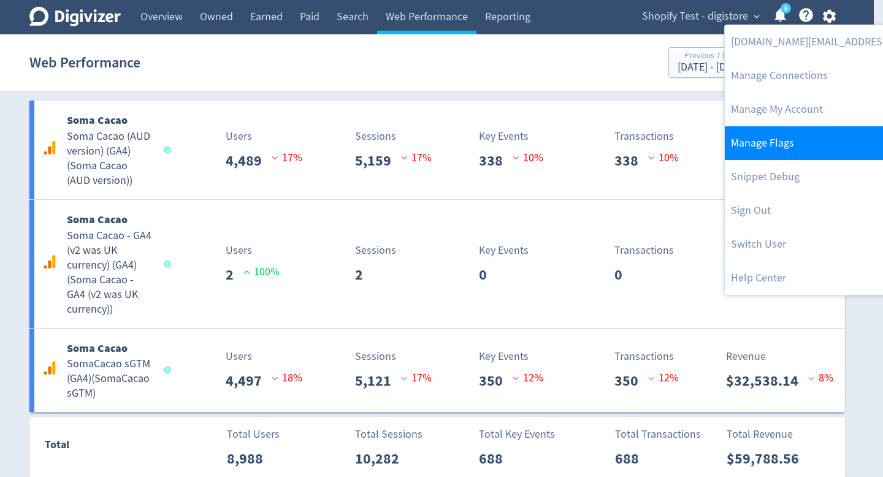
click at [788, 147] on link "Manage Flags" at bounding box center [850, 143] width 250 height 34
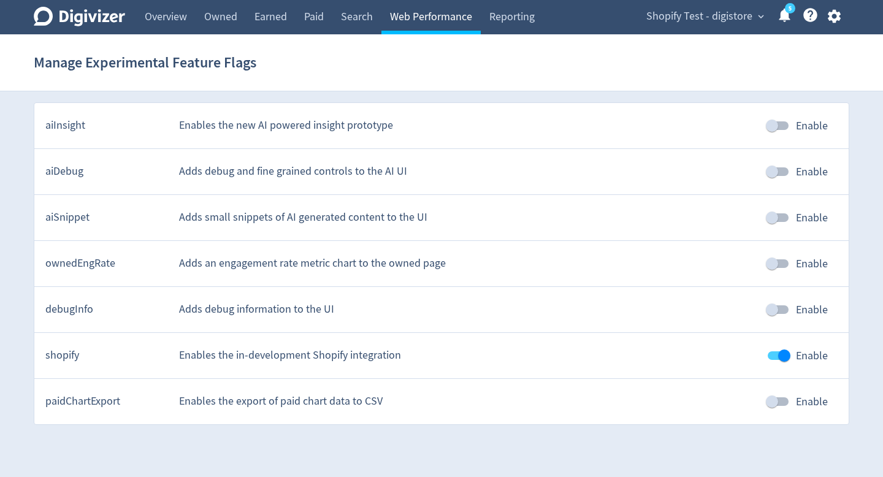
click at [452, 13] on link "Web Performance" at bounding box center [430, 17] width 99 height 34
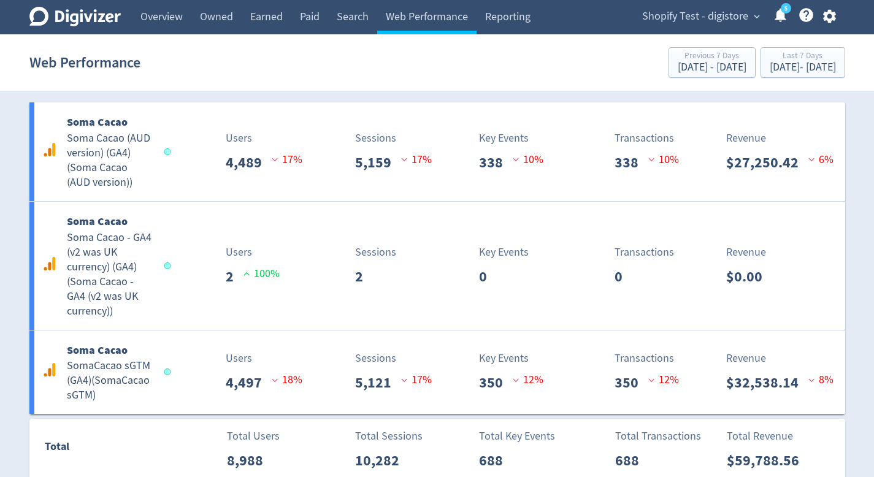
click at [831, 21] on icon "button" at bounding box center [829, 16] width 17 height 17
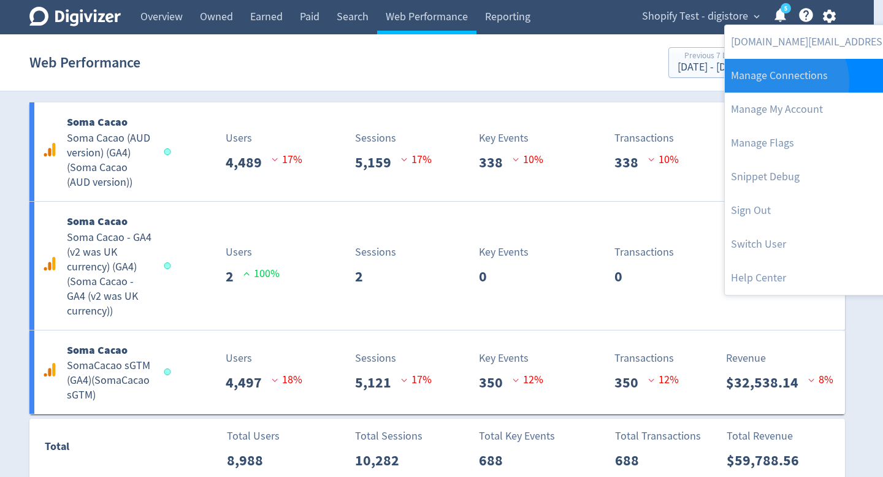
click at [779, 82] on link "Manage Connections" at bounding box center [850, 76] width 250 height 34
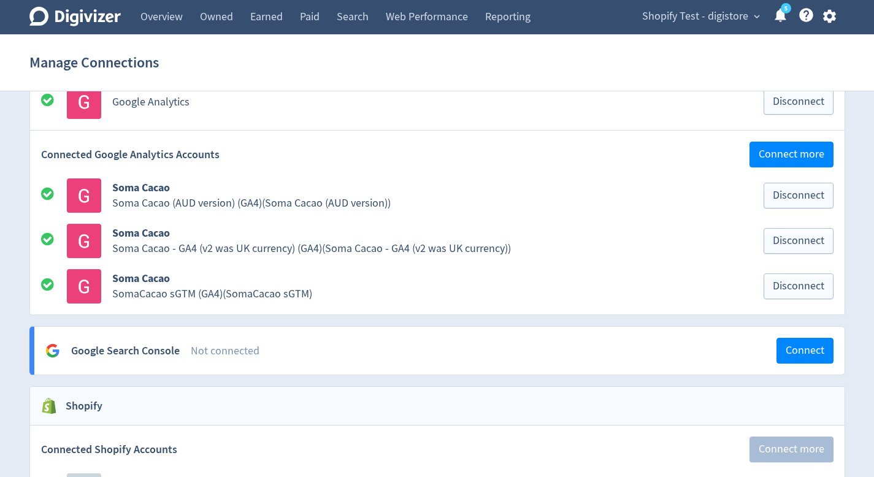
scroll to position [1288, 0]
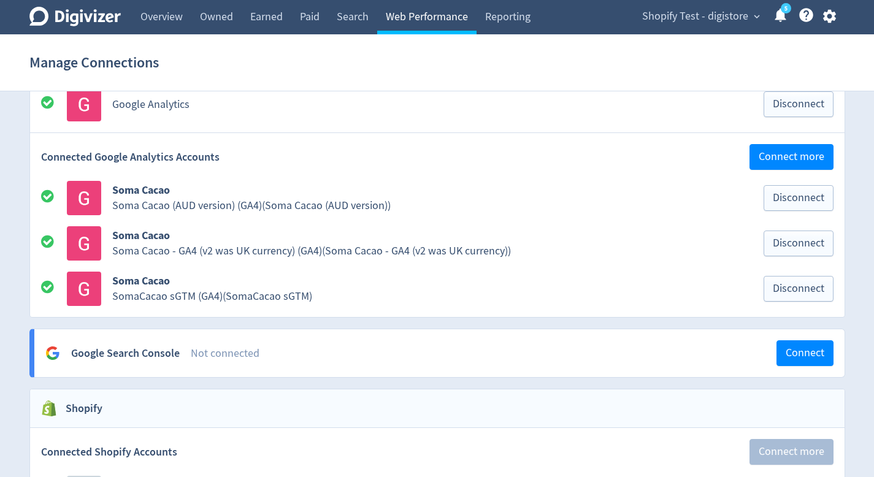
click at [471, 20] on link "Web Performance" at bounding box center [426, 17] width 99 height 34
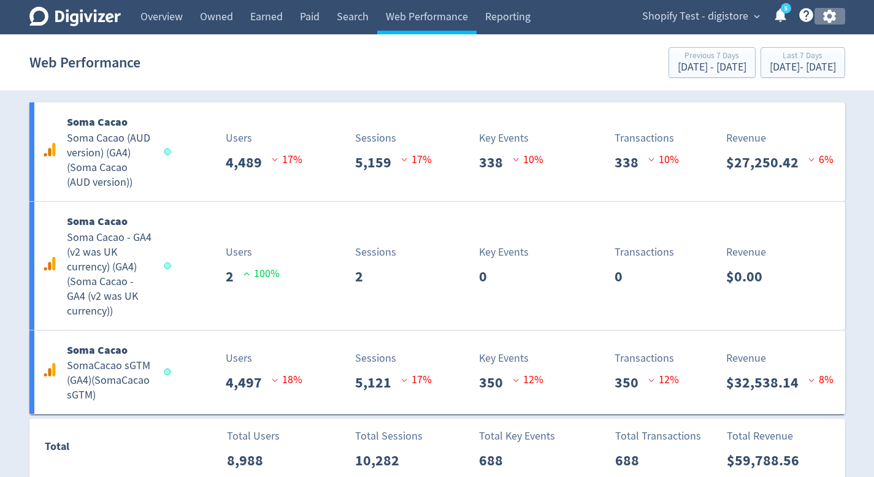
click at [828, 20] on icon "button" at bounding box center [829, 16] width 13 height 13
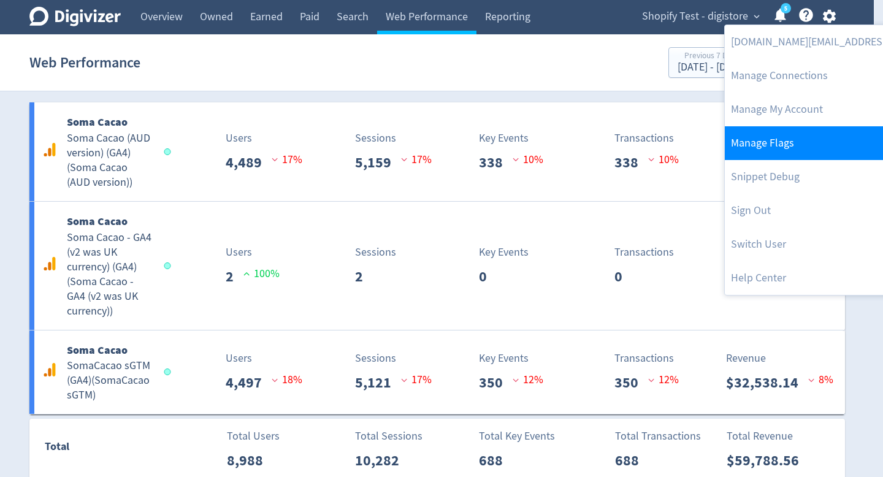
click at [803, 150] on link "Manage Flags" at bounding box center [850, 143] width 250 height 34
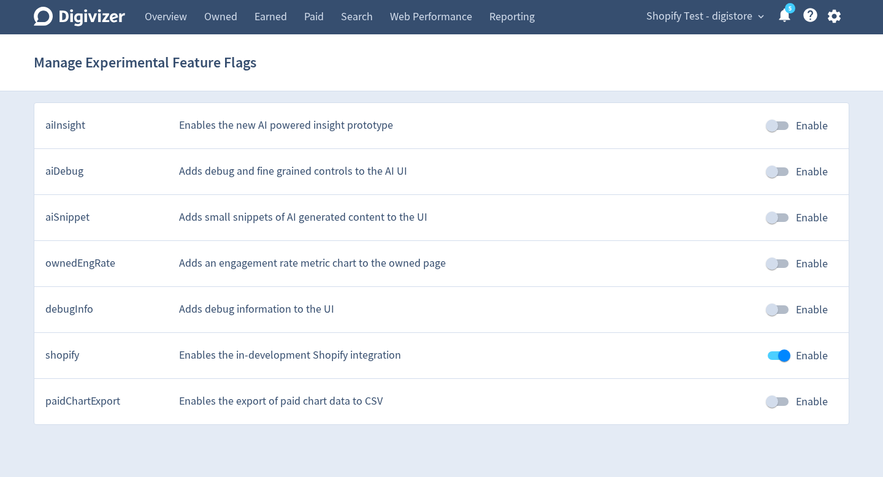
click at [776, 356] on input "Enable" at bounding box center [784, 355] width 70 height 23
checkbox input "false"
click at [421, 11] on link "Web Performance" at bounding box center [430, 17] width 99 height 34
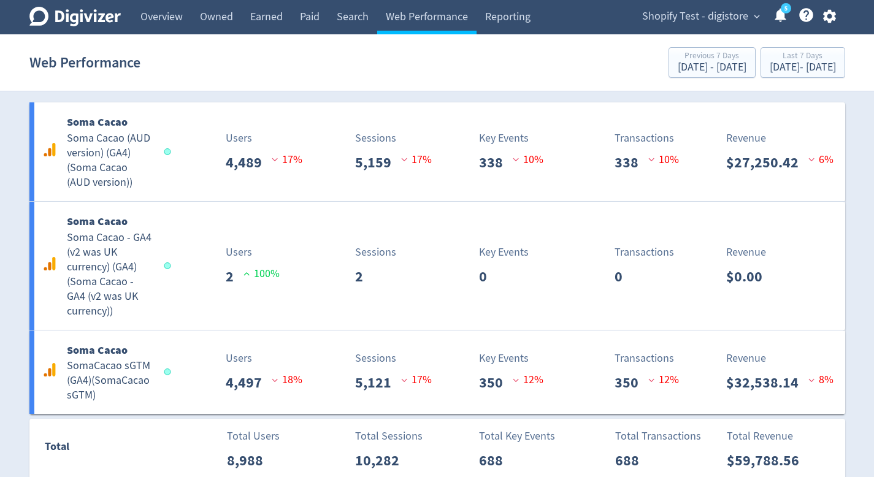
click at [828, 25] on div "Shopify Test - digistore expand_more 5 Help Center - Searchable support on usin…" at bounding box center [737, 17] width 216 height 34
click at [833, 18] on icon "button" at bounding box center [829, 16] width 13 height 13
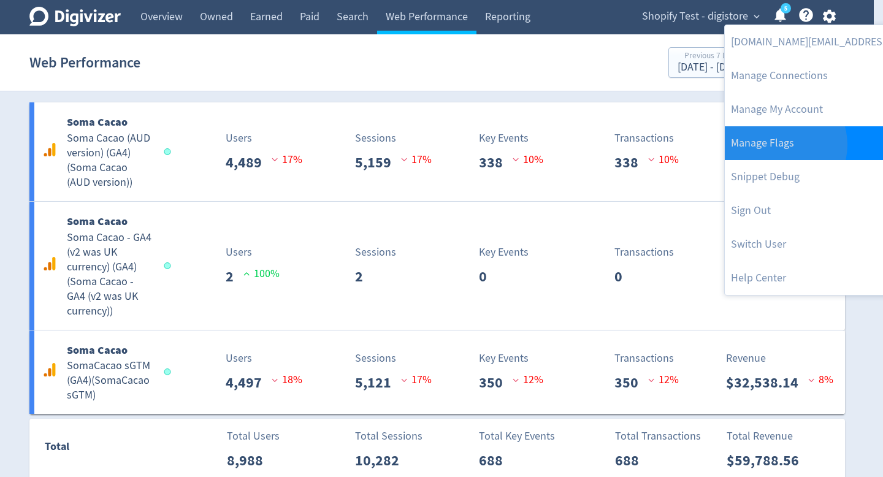
click at [778, 145] on link "Manage Flags" at bounding box center [850, 143] width 250 height 34
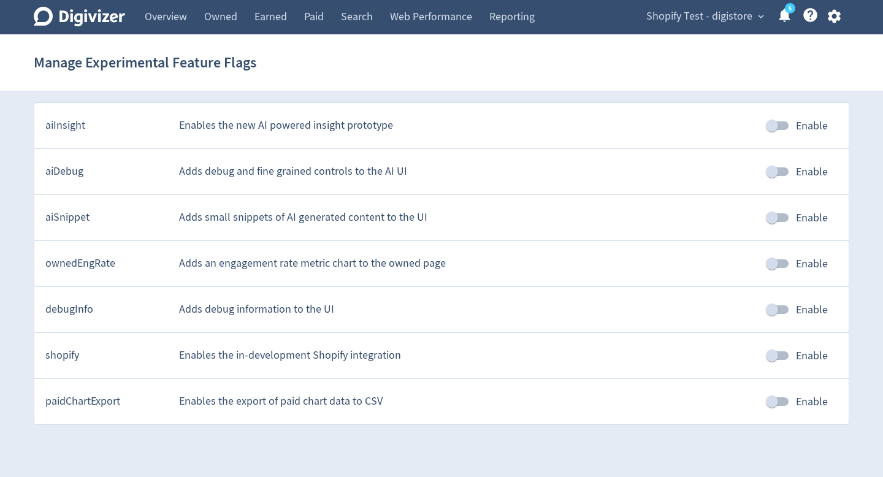
click at [771, 356] on input "Enable" at bounding box center [772, 355] width 70 height 23
checkbox input "true"
click at [451, 21] on link "Web Performance" at bounding box center [430, 17] width 99 height 34
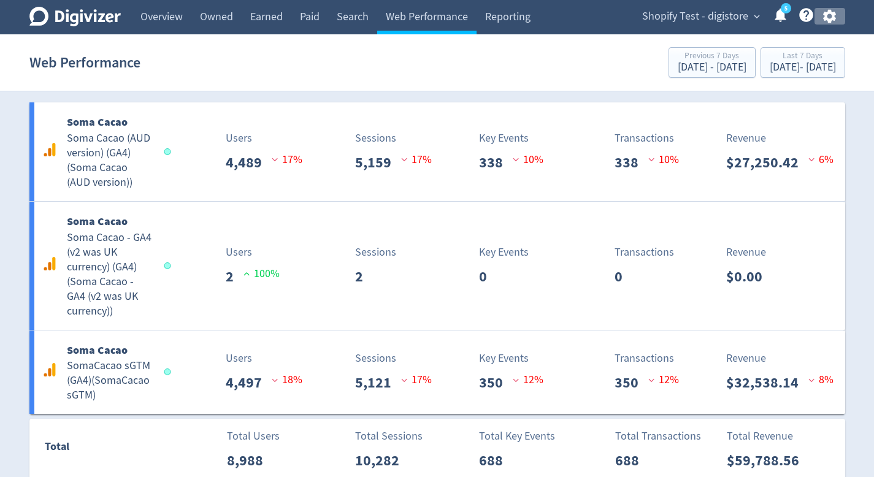
click at [834, 12] on icon "button" at bounding box center [829, 16] width 13 height 13
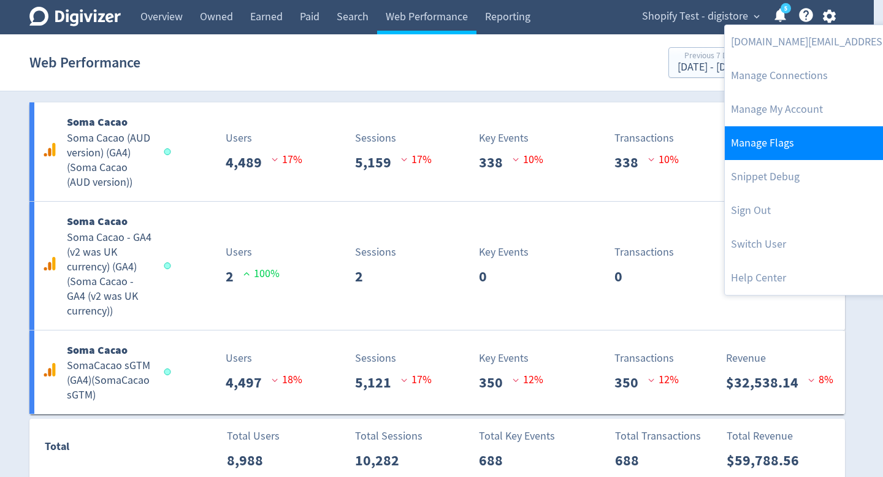
click at [793, 149] on link "Manage Flags" at bounding box center [850, 143] width 250 height 34
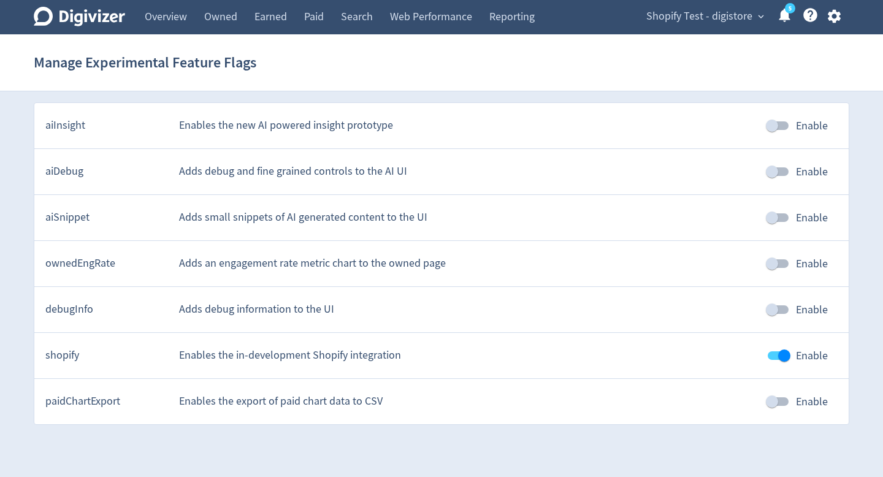
click at [838, 26] on div "Shopify Test - digistore expand_more 5 Help Center - Searchable support on usin…" at bounding box center [741, 17] width 216 height 34
click at [835, 19] on icon "button" at bounding box center [833, 16] width 13 height 13
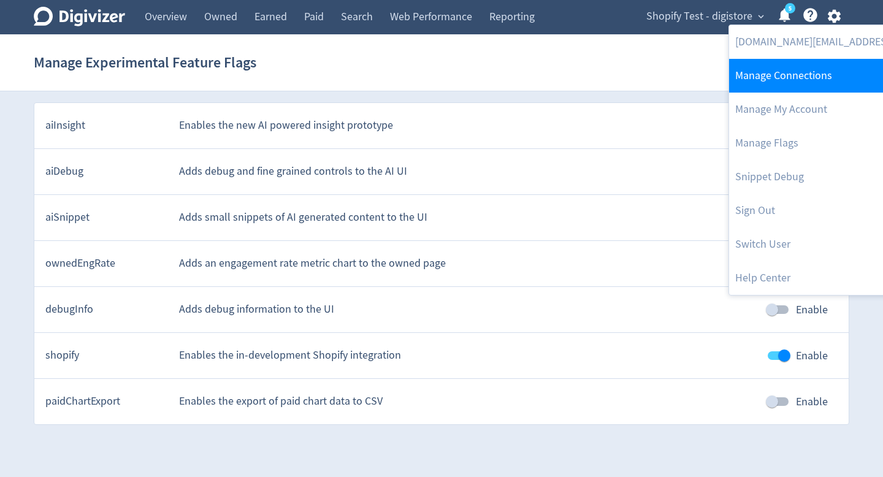
click at [803, 90] on link "Manage Connections" at bounding box center [854, 76] width 250 height 34
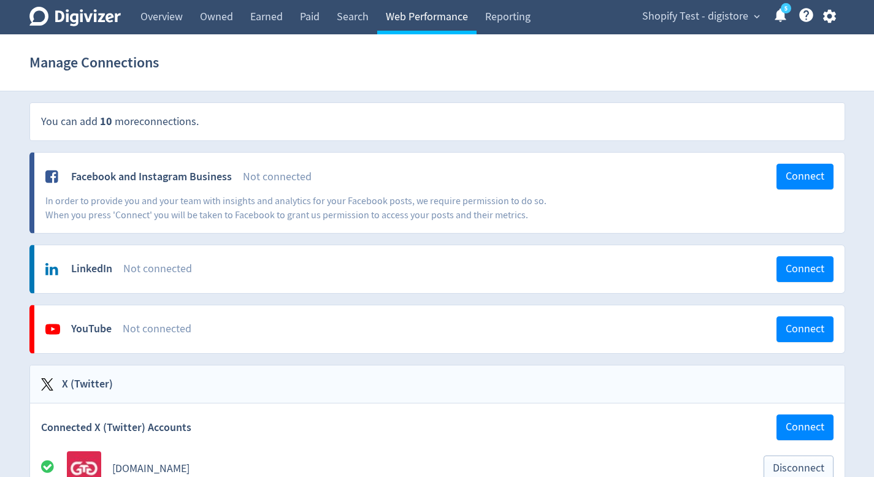
click at [413, 26] on link "Web Performance" at bounding box center [426, 17] width 99 height 34
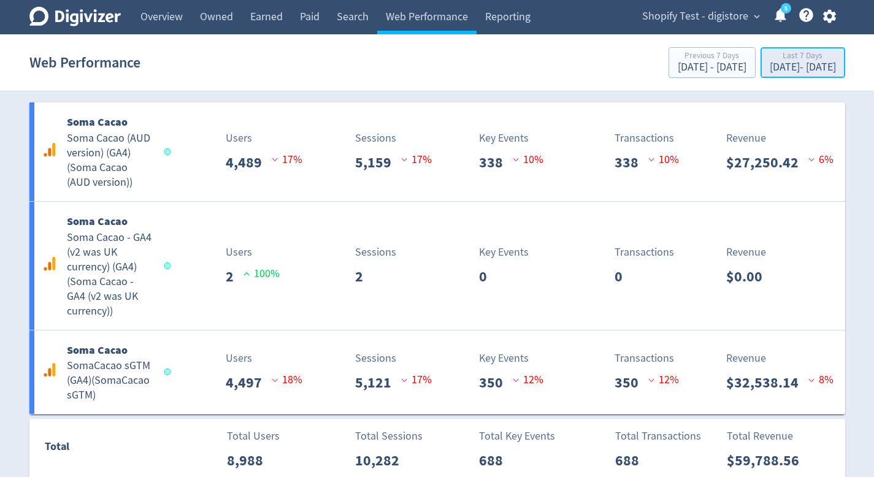
click at [770, 69] on div "[DATE] - [DATE]" at bounding box center [803, 67] width 66 height 11
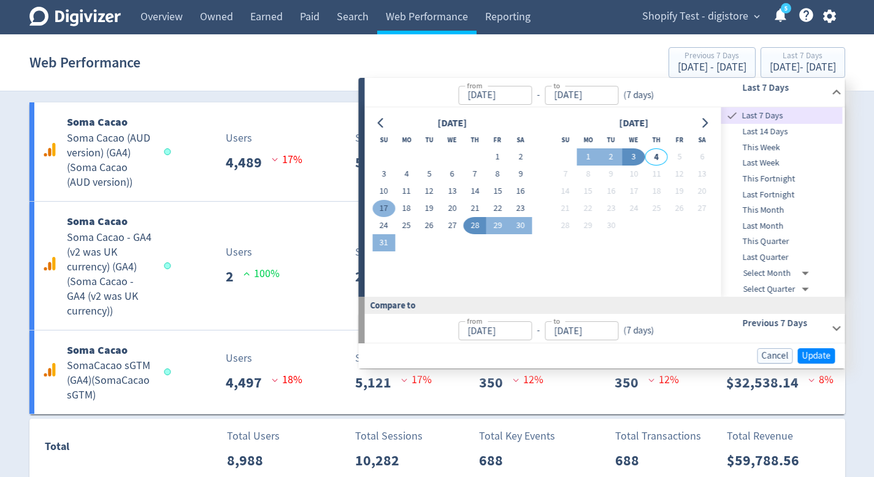
click at [385, 206] on button "17" at bounding box center [383, 208] width 23 height 17
type input "[DATE]"
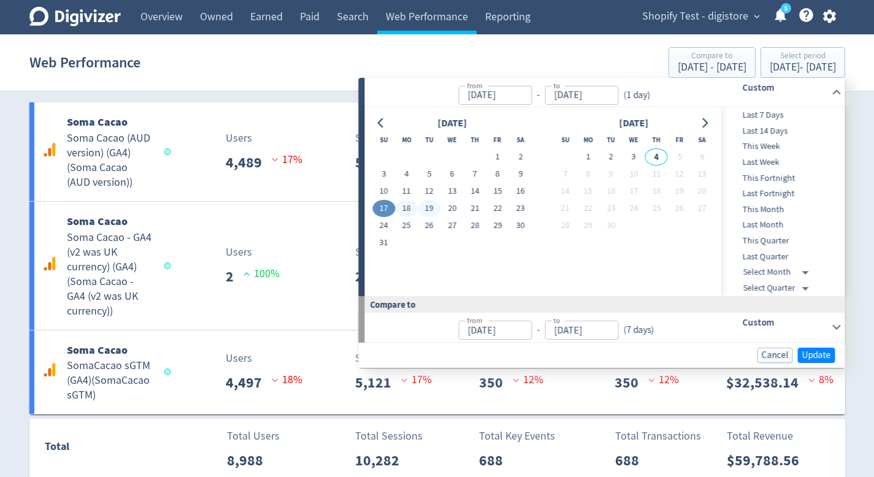
click at [422, 206] on button "19" at bounding box center [429, 208] width 23 height 17
type input "[DATE]"
click at [805, 351] on span "Update" at bounding box center [816, 355] width 29 height 9
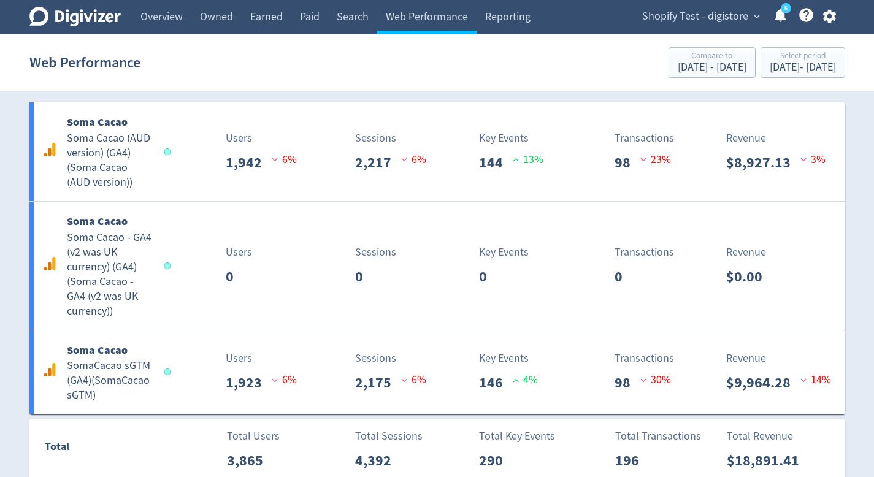
click at [834, 18] on icon "button" at bounding box center [829, 16] width 13 height 13
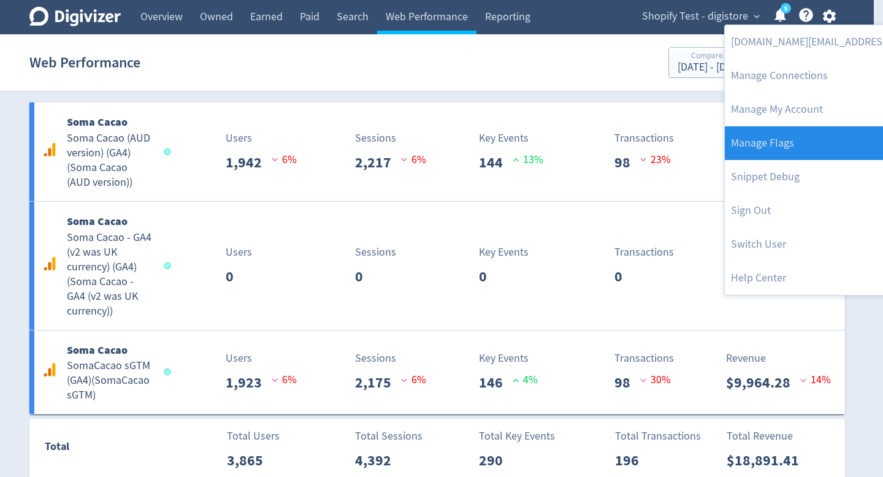
click at [807, 137] on link "Manage Flags" at bounding box center [850, 143] width 250 height 34
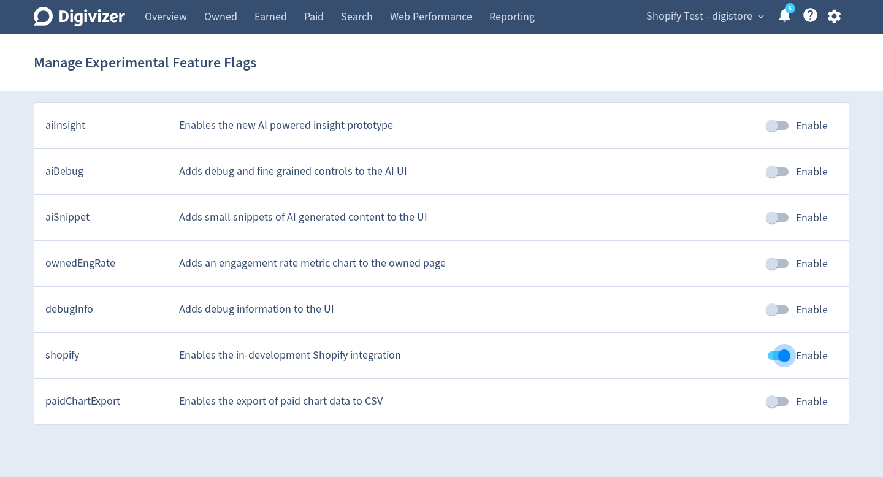
click at [784, 344] on input "Enable" at bounding box center [784, 355] width 70 height 23
checkbox input "false"
click at [458, 31] on link "Web Performance" at bounding box center [430, 17] width 99 height 34
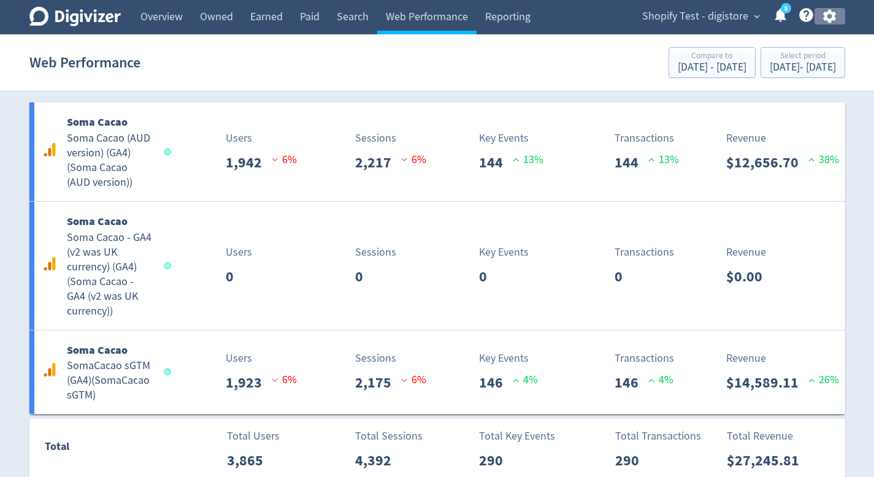
click at [830, 21] on icon "button" at bounding box center [829, 16] width 13 height 13
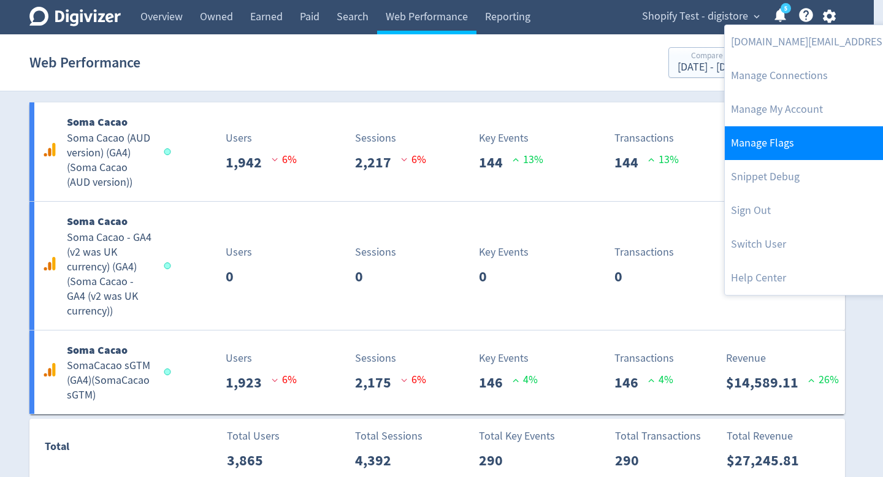
click at [819, 142] on link "Manage Flags" at bounding box center [850, 143] width 250 height 34
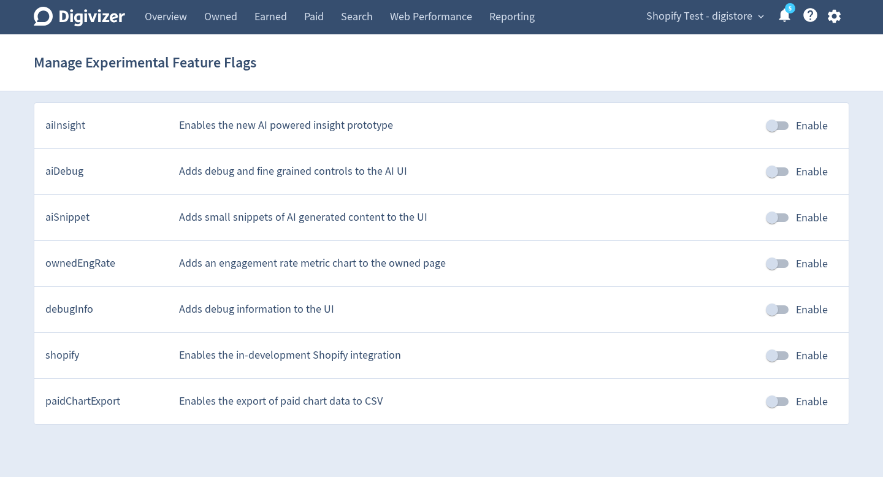
click at [784, 405] on input "Enable" at bounding box center [772, 401] width 70 height 23
click at [781, 411] on input "Enable" at bounding box center [784, 401] width 70 height 23
checkbox input "false"
click at [781, 342] on div "shopify Enables the in-development Shopify integration Enable" at bounding box center [441, 356] width 814 height 46
click at [778, 350] on input "Enable" at bounding box center [772, 355] width 70 height 23
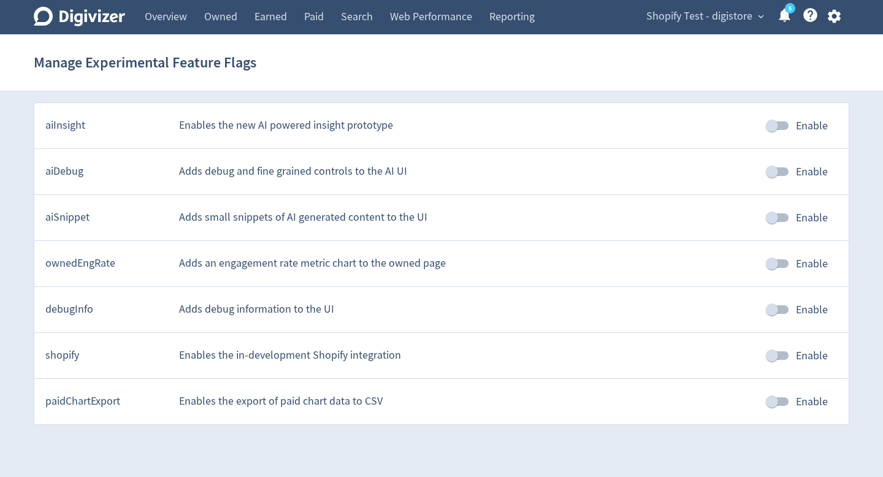
checkbox input "true"
click at [427, 34] on link "Web Performance" at bounding box center [430, 17] width 99 height 34
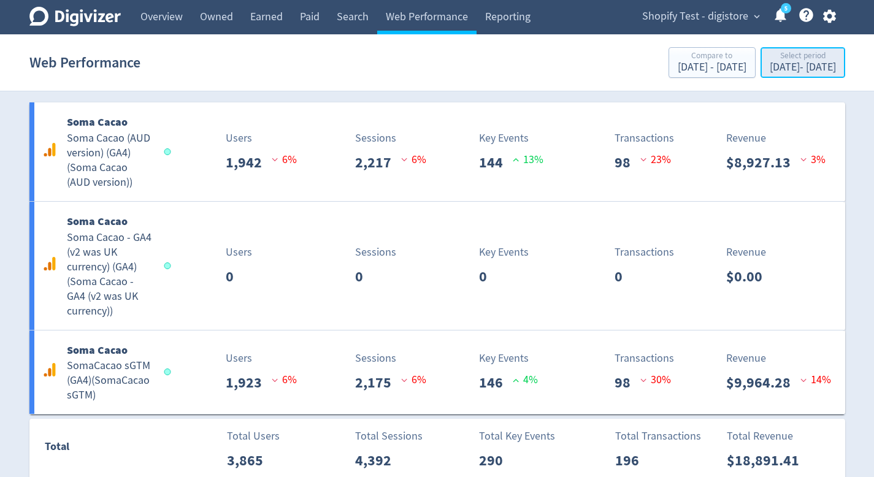
click at [770, 70] on div "[DATE] - [DATE]" at bounding box center [803, 67] width 66 height 11
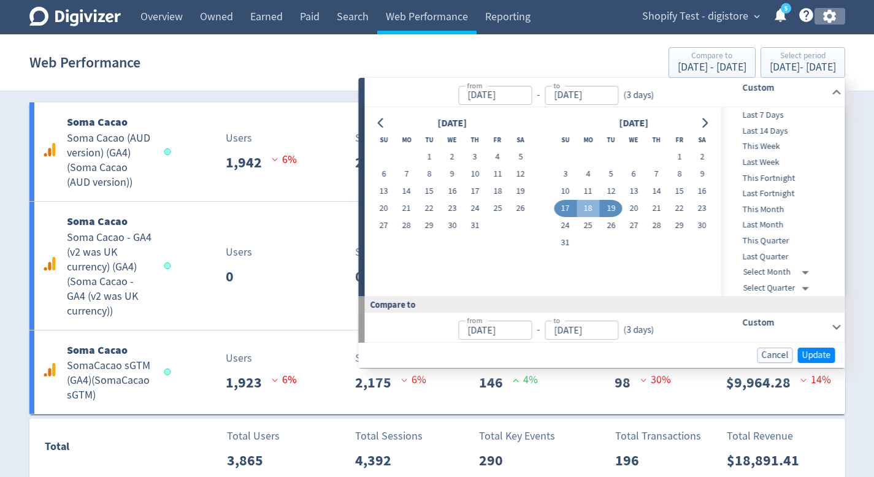
click at [817, 17] on button "button" at bounding box center [829, 16] width 31 height 17
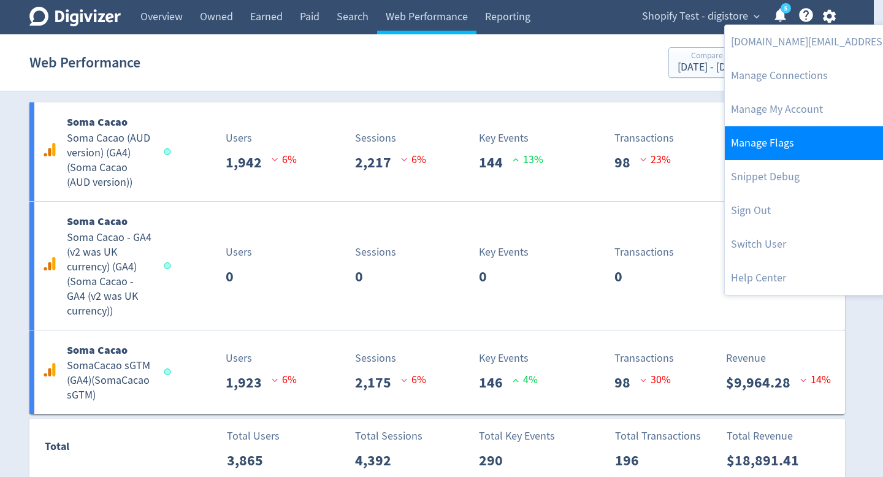
click at [803, 145] on link "Manage Flags" at bounding box center [850, 143] width 250 height 34
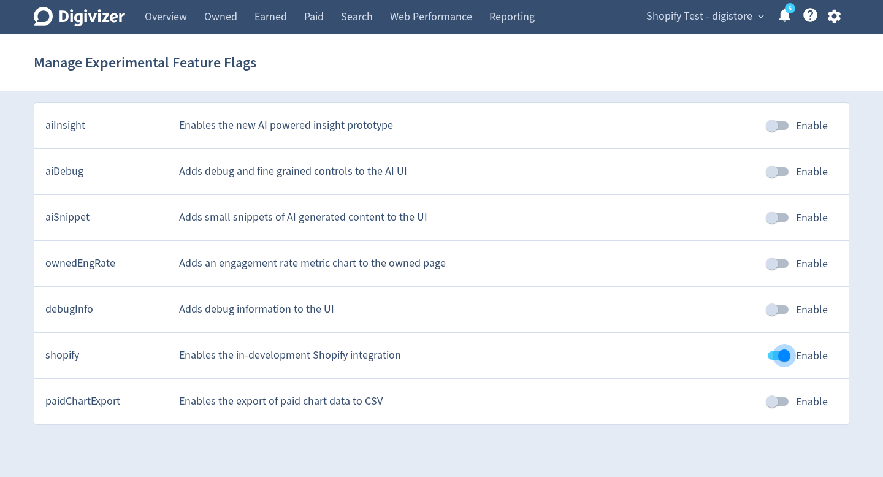
click at [783, 347] on input "Enable" at bounding box center [784, 355] width 70 height 23
checkbox input "false"
click at [464, 25] on link "Web Performance" at bounding box center [430, 17] width 99 height 34
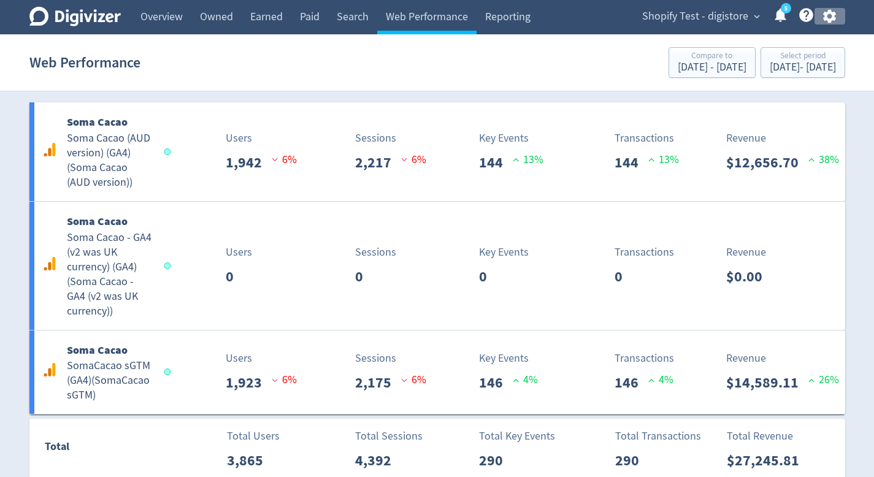
click at [825, 13] on icon "button" at bounding box center [829, 16] width 13 height 13
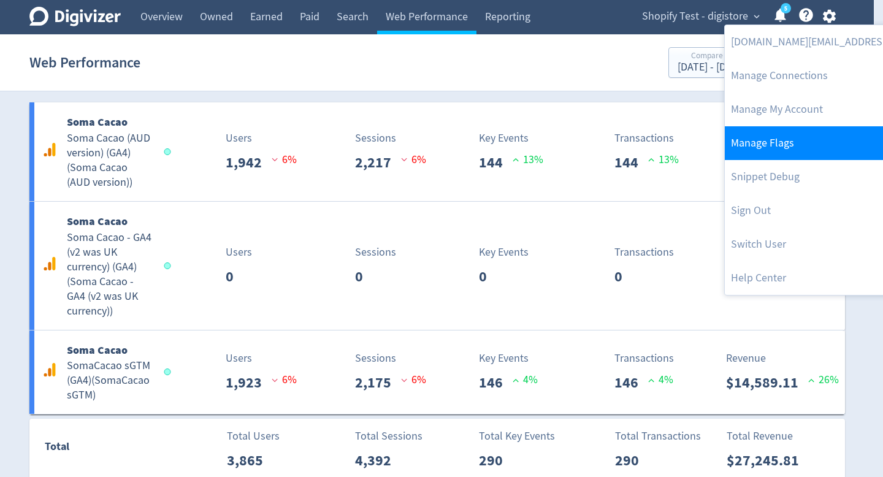
click at [811, 149] on link "Manage Flags" at bounding box center [850, 143] width 250 height 34
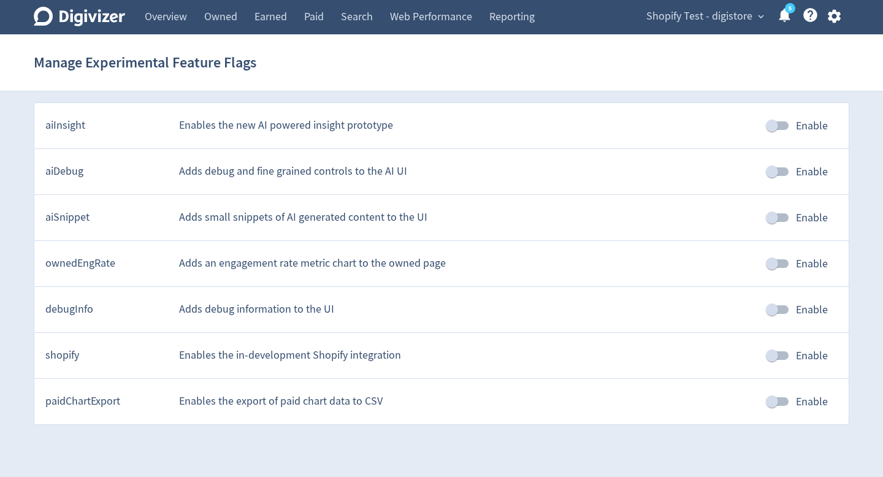
click at [779, 357] on input "Enable" at bounding box center [772, 355] width 70 height 23
checkbox input "true"
click at [414, 10] on link "Web Performance" at bounding box center [430, 17] width 99 height 34
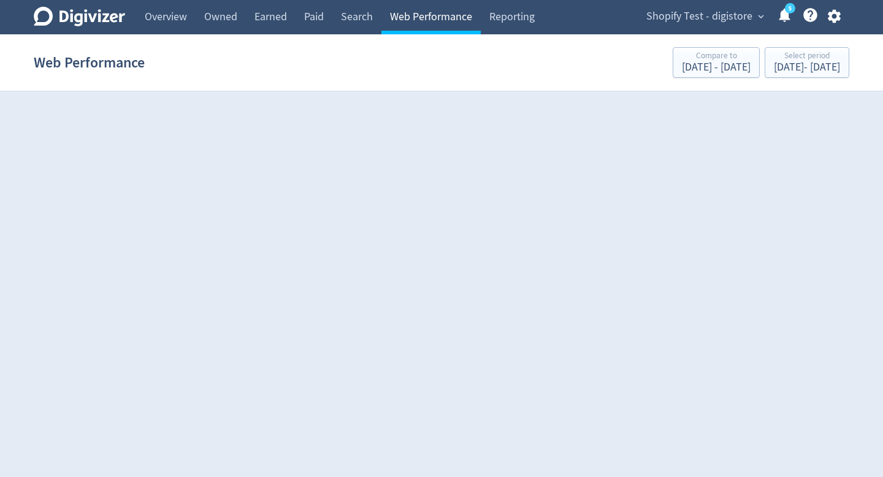
click at [414, 10] on link "Web Performance" at bounding box center [430, 17] width 99 height 34
click at [370, 17] on link "Search" at bounding box center [356, 17] width 49 height 34
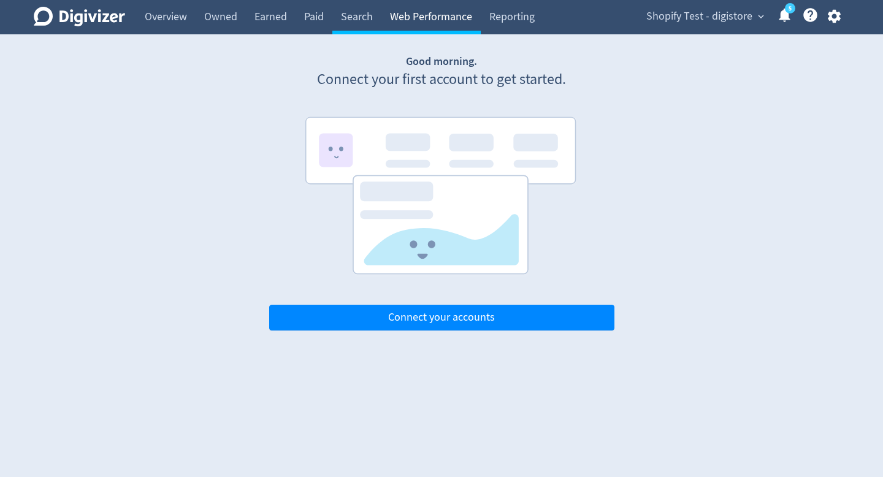
click at [408, 23] on link "Web Performance" at bounding box center [430, 17] width 99 height 34
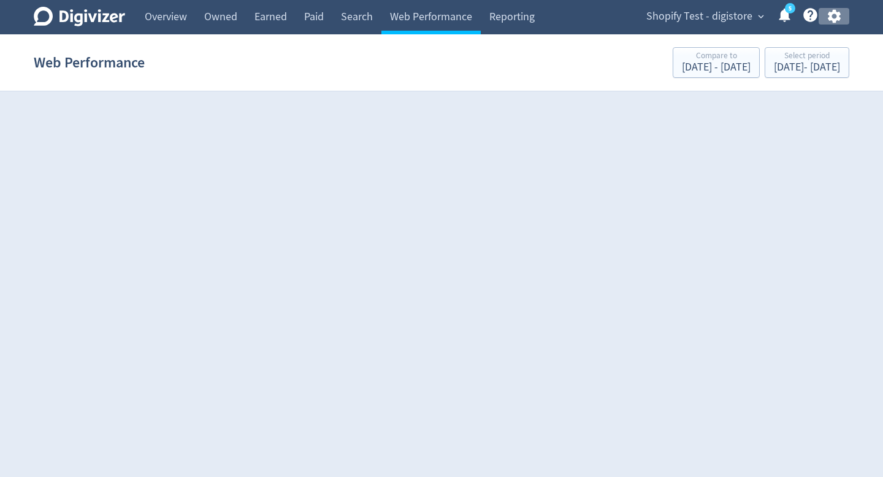
click at [845, 24] on button "button" at bounding box center [834, 16] width 31 height 17
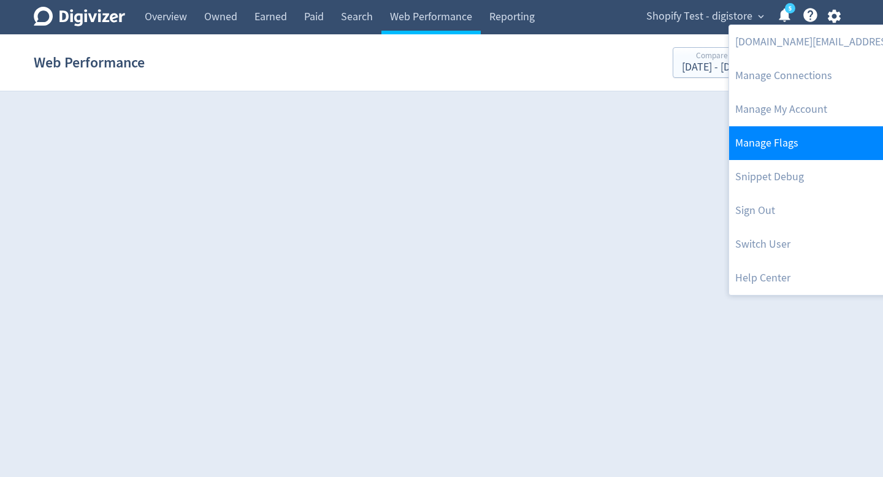
click at [803, 143] on link "Manage Flags" at bounding box center [854, 143] width 250 height 34
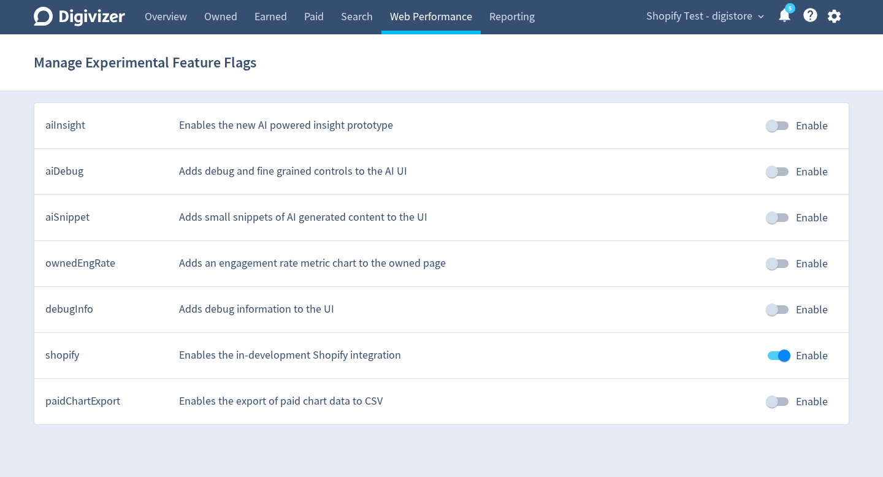
click at [446, 15] on link "Web Performance" at bounding box center [430, 17] width 99 height 34
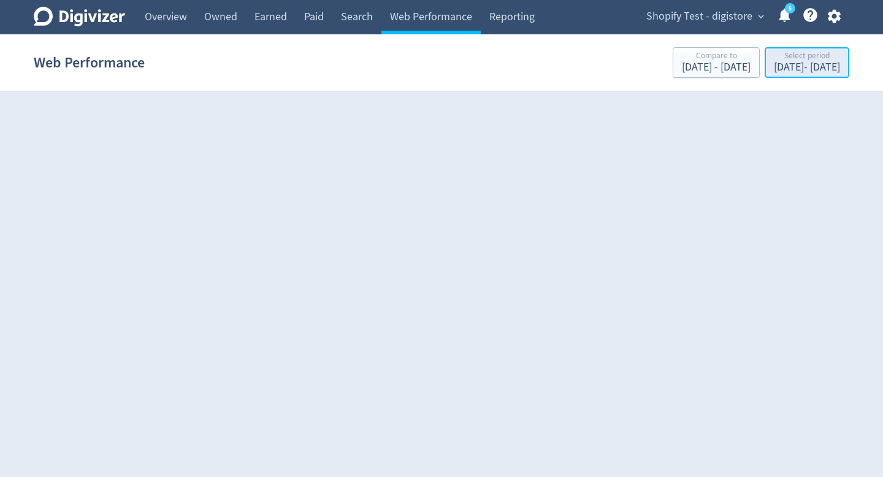
click at [774, 59] on div "Select period" at bounding box center [807, 57] width 66 height 10
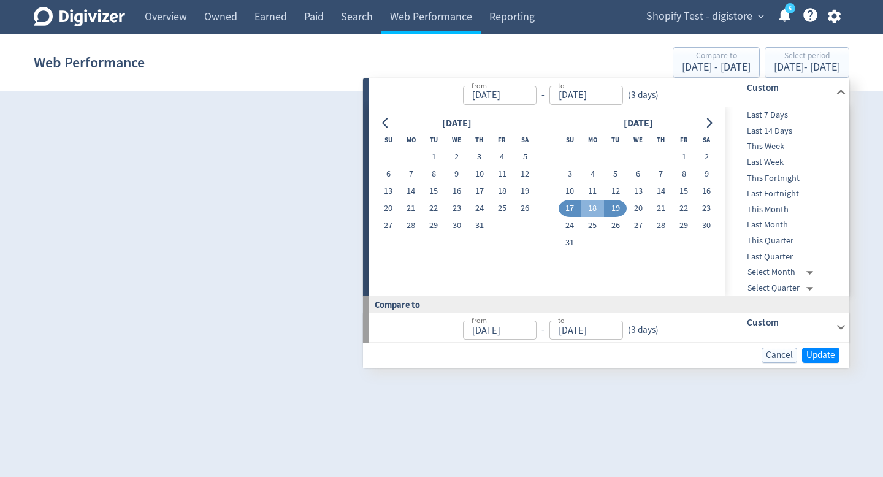
click at [761, 350] on div "Cancel Update" at bounding box center [601, 355] width 476 height 15
click at [770, 351] on span "Cancel" at bounding box center [779, 355] width 27 height 9
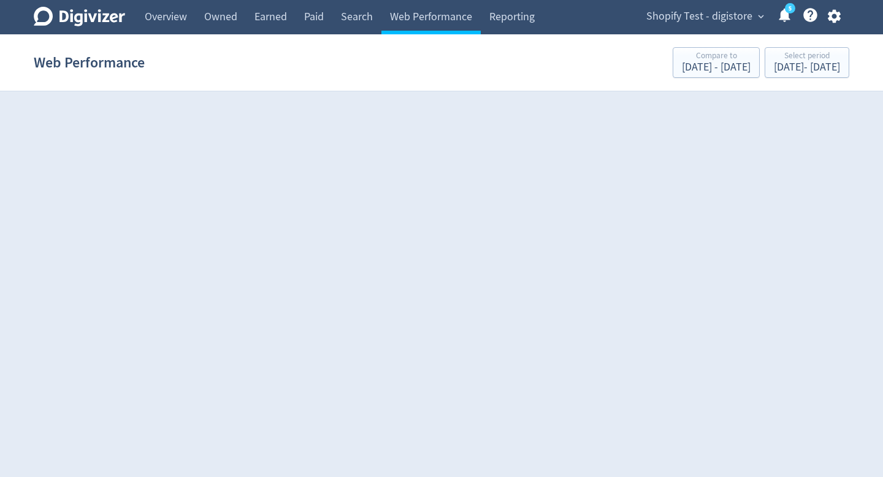
click at [184, 102] on html "Digivizer Logo [PERSON_NAME] Logo Overview Owned Earned Paid Search Web Perform…" at bounding box center [441, 51] width 883 height 102
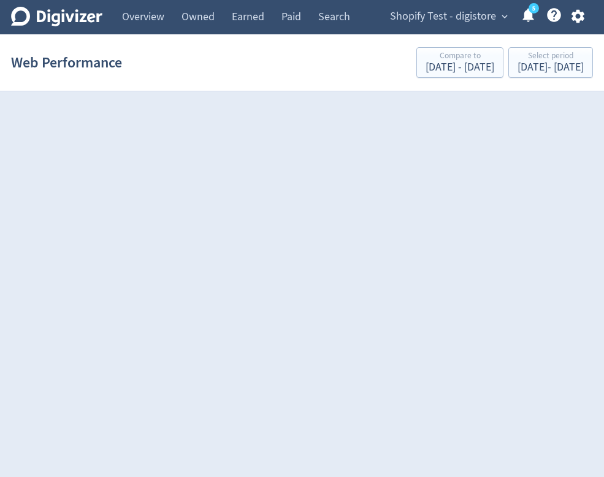
click at [294, 85] on section "Web Performance Compare to [DATE] - [DATE] Select period [DATE] - [DATE]" at bounding box center [302, 62] width 604 height 57
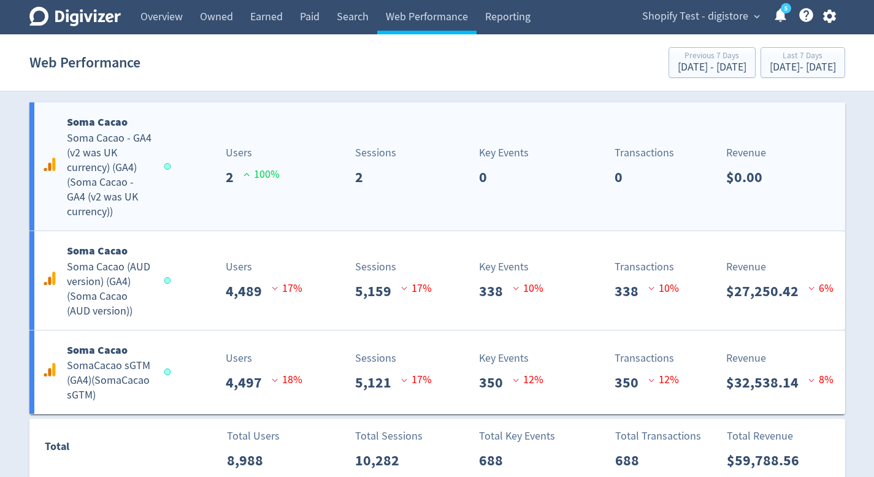
scroll to position [18, 0]
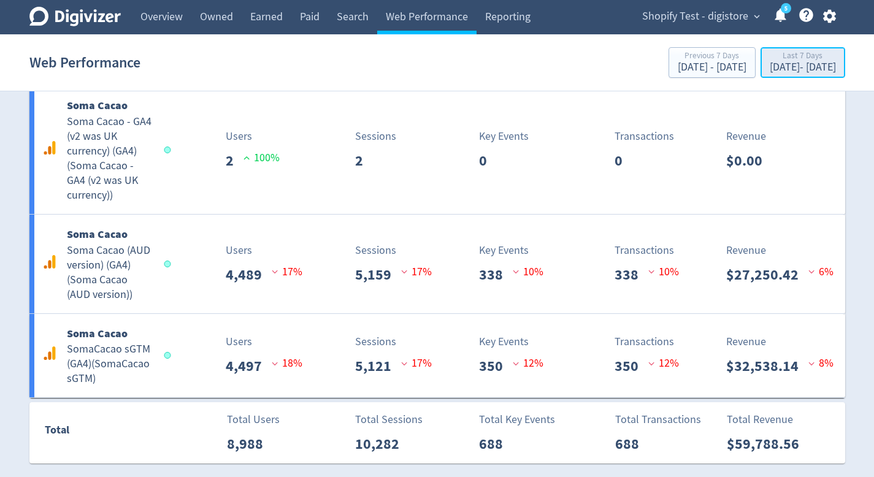
click at [603, 64] on div "[DATE] - [DATE]" at bounding box center [803, 67] width 66 height 11
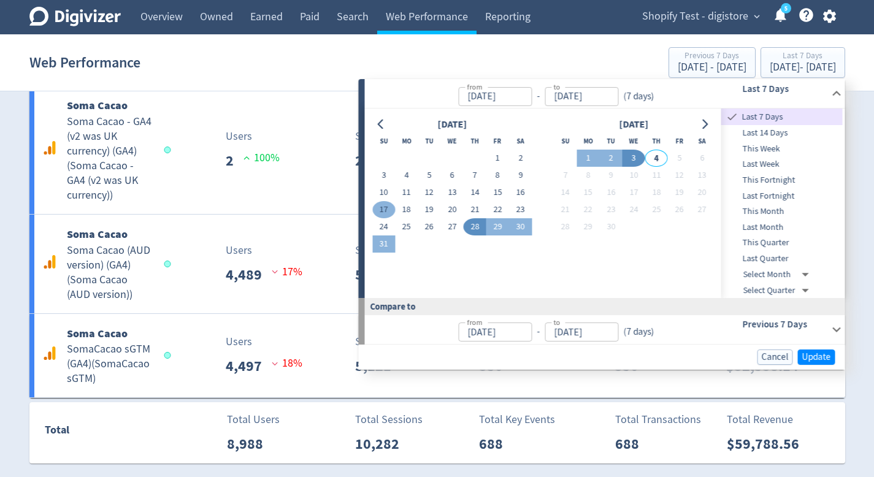
click at [384, 203] on button "17" at bounding box center [383, 209] width 23 height 17
type input "[DATE]"
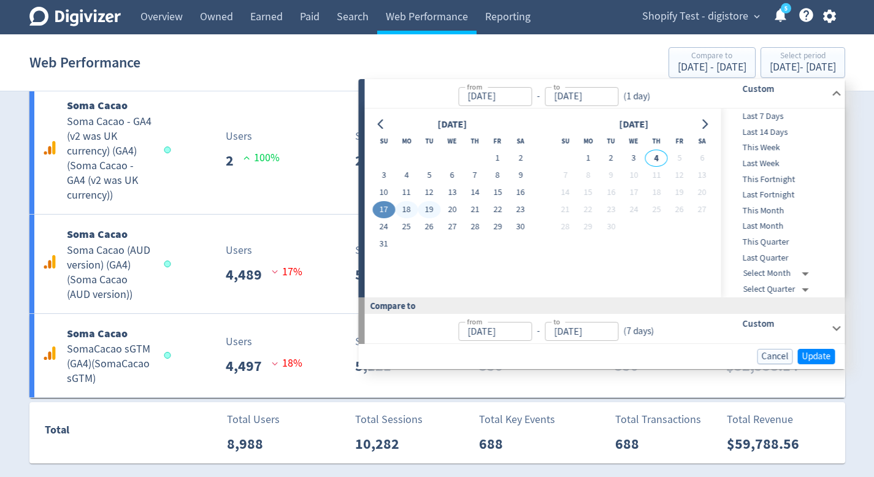
click at [425, 205] on button "19" at bounding box center [429, 209] width 23 height 17
type input "[DATE]"
click at [603, 355] on span "Update" at bounding box center [816, 356] width 29 height 9
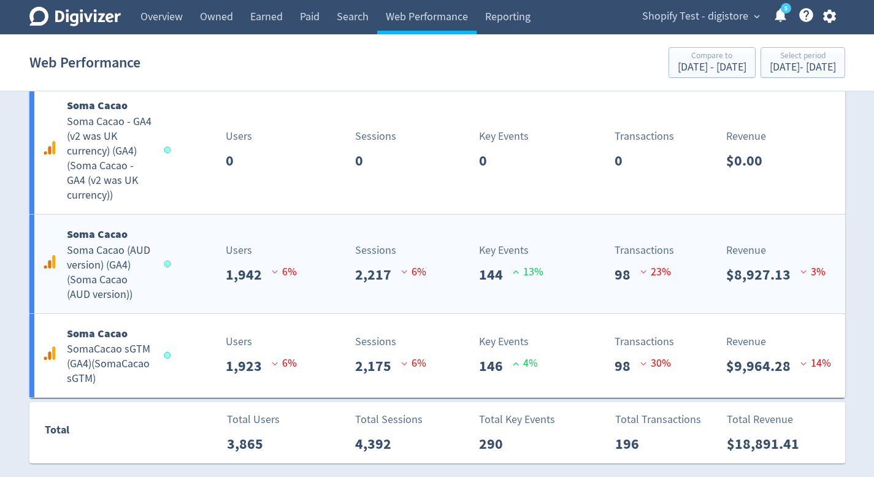
scroll to position [0, 0]
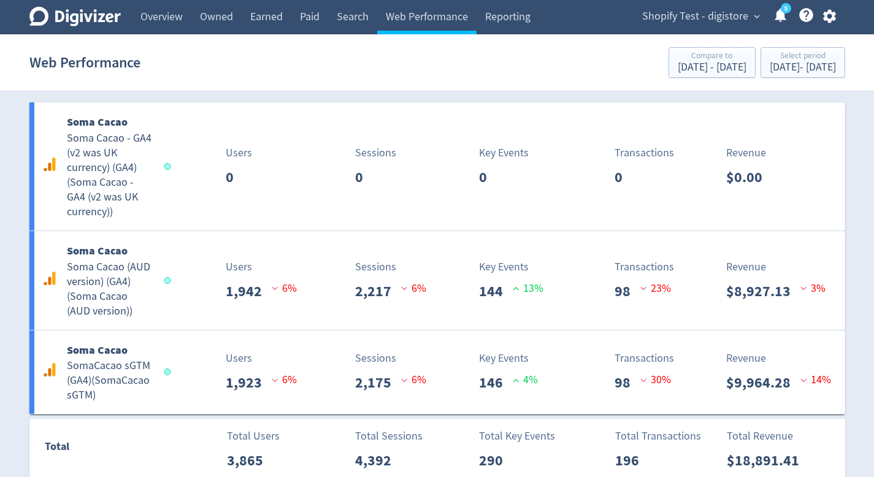
click at [603, 21] on icon "button" at bounding box center [829, 16] width 17 height 17
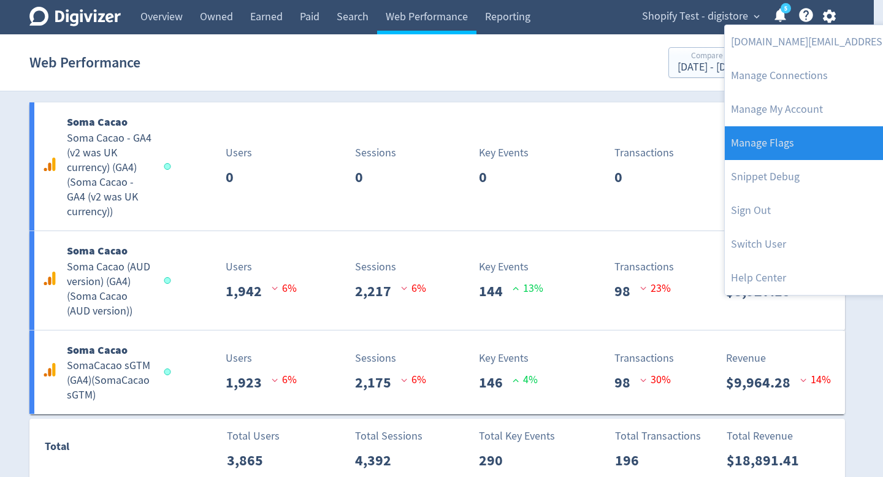
click at [603, 141] on link "Manage Flags" at bounding box center [850, 143] width 250 height 34
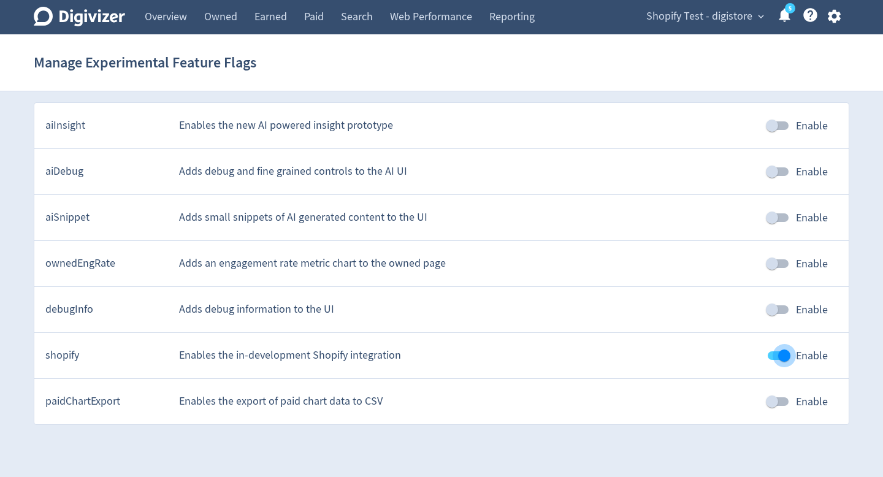
click at [603, 360] on input "Enable" at bounding box center [784, 355] width 70 height 23
checkbox input "false"
click at [445, 19] on link "Web Performance" at bounding box center [430, 17] width 99 height 34
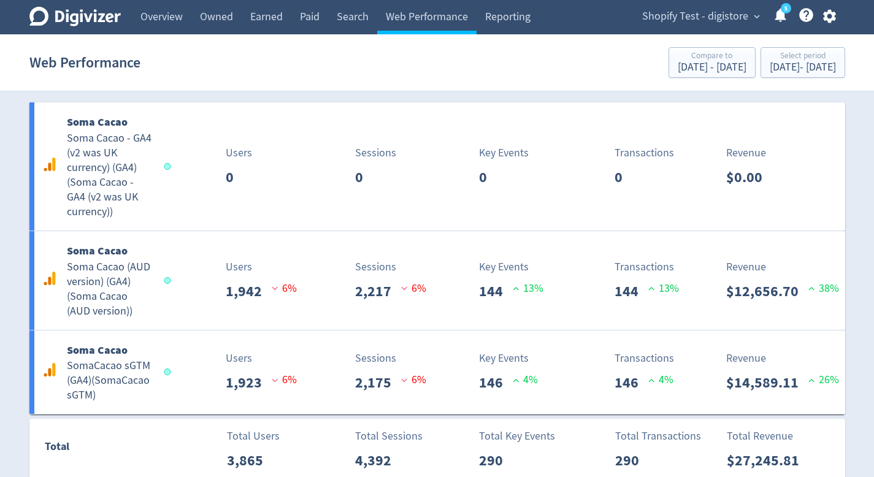
click at [603, 18] on icon "button" at bounding box center [829, 16] width 13 height 13
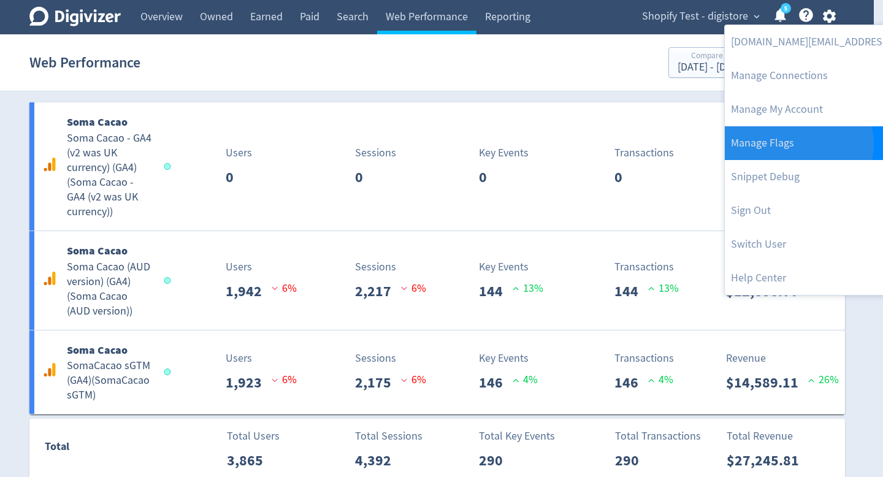
click at [603, 144] on link "Manage Flags" at bounding box center [850, 143] width 250 height 34
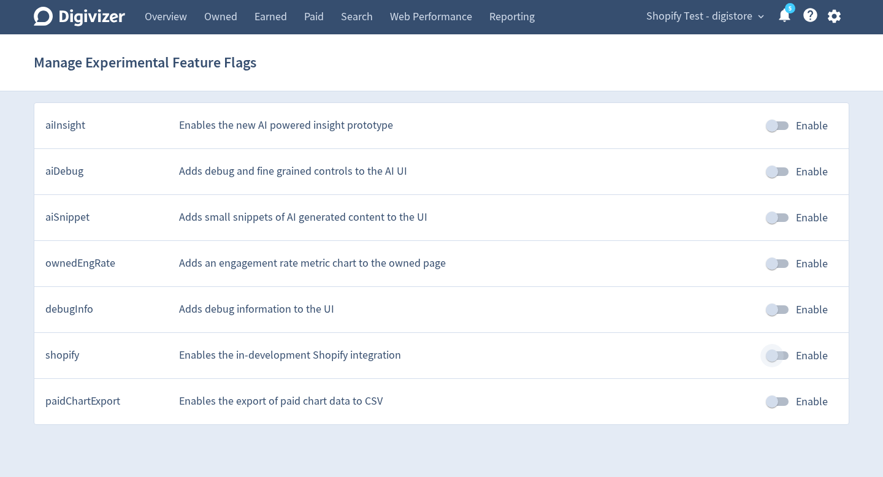
click at [603, 353] on input "Enable" at bounding box center [772, 355] width 70 height 23
checkbox input "true"
click at [374, 22] on link "Search" at bounding box center [356, 17] width 49 height 34
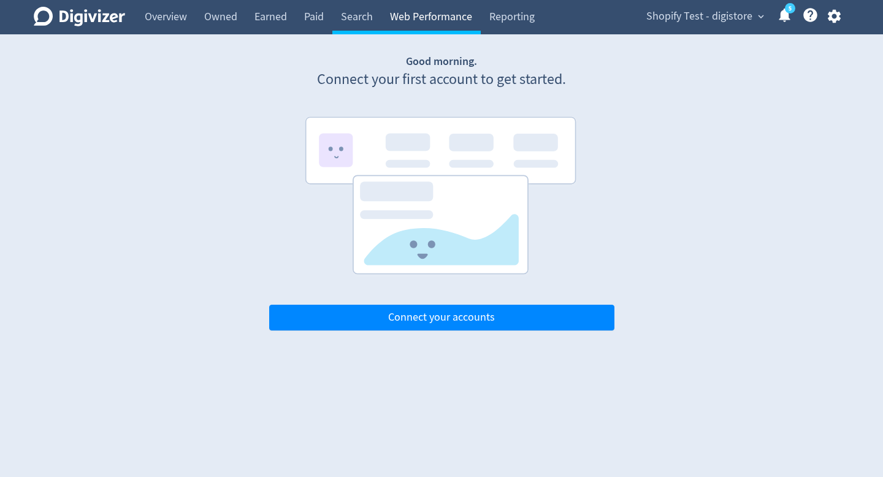
click at [408, 19] on link "Web Performance" at bounding box center [430, 17] width 99 height 34
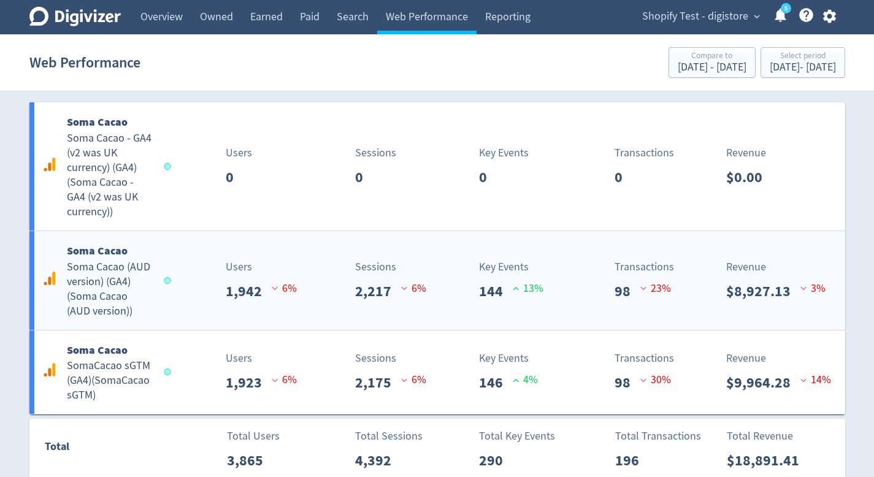
scroll to position [18, 0]
